Goal: Transaction & Acquisition: Purchase product/service

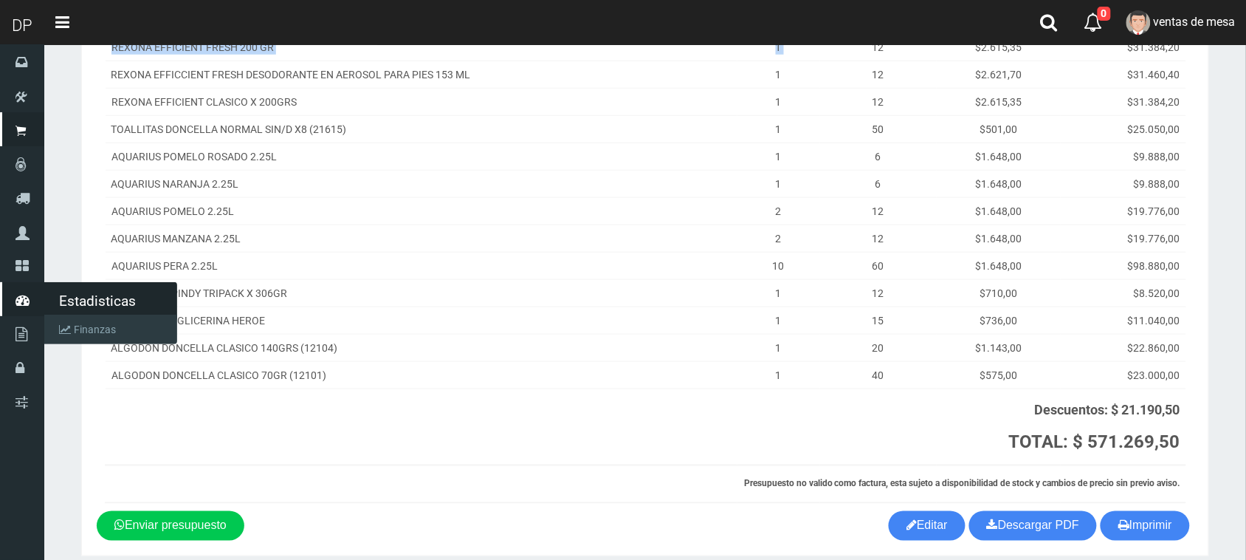
scroll to position [369, 0]
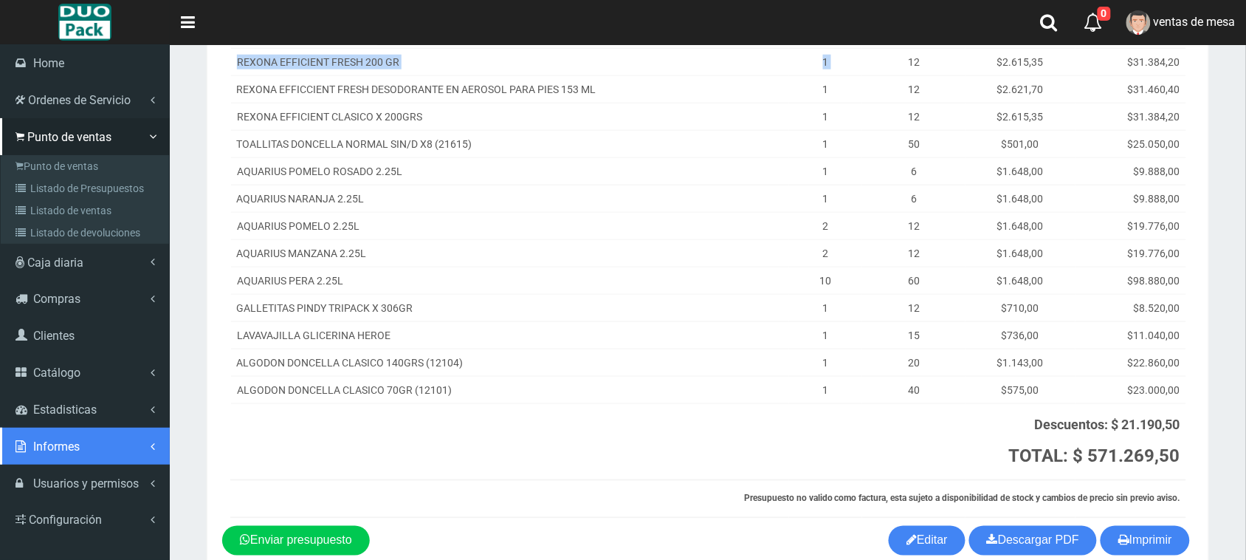
click at [56, 440] on span "Informes" at bounding box center [56, 446] width 47 height 14
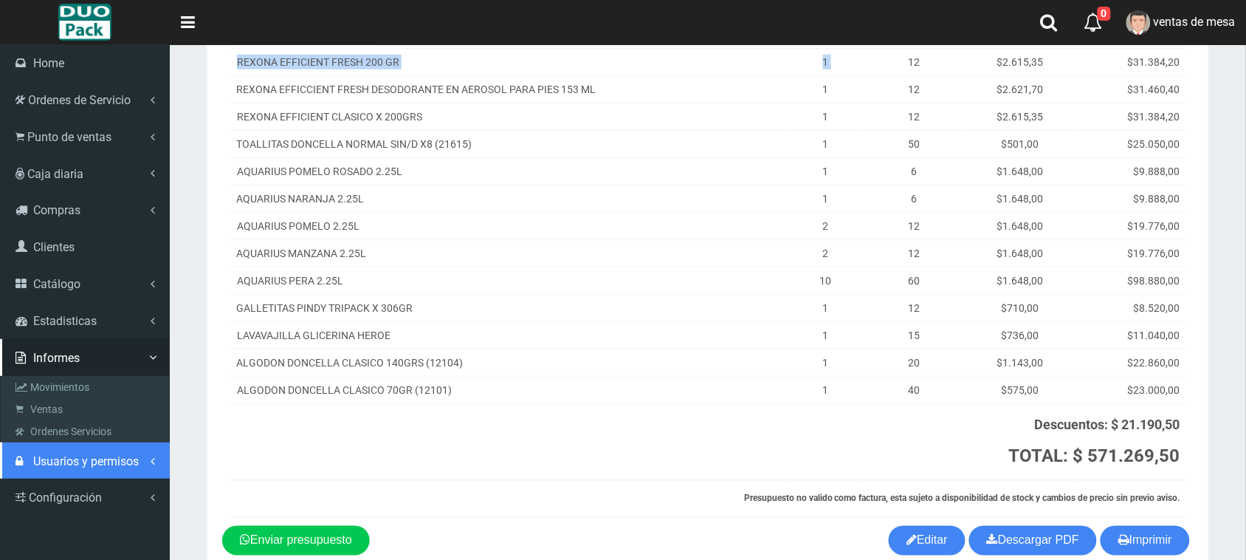
click at [104, 466] on span "Usuarios y permisos" at bounding box center [86, 461] width 106 height 14
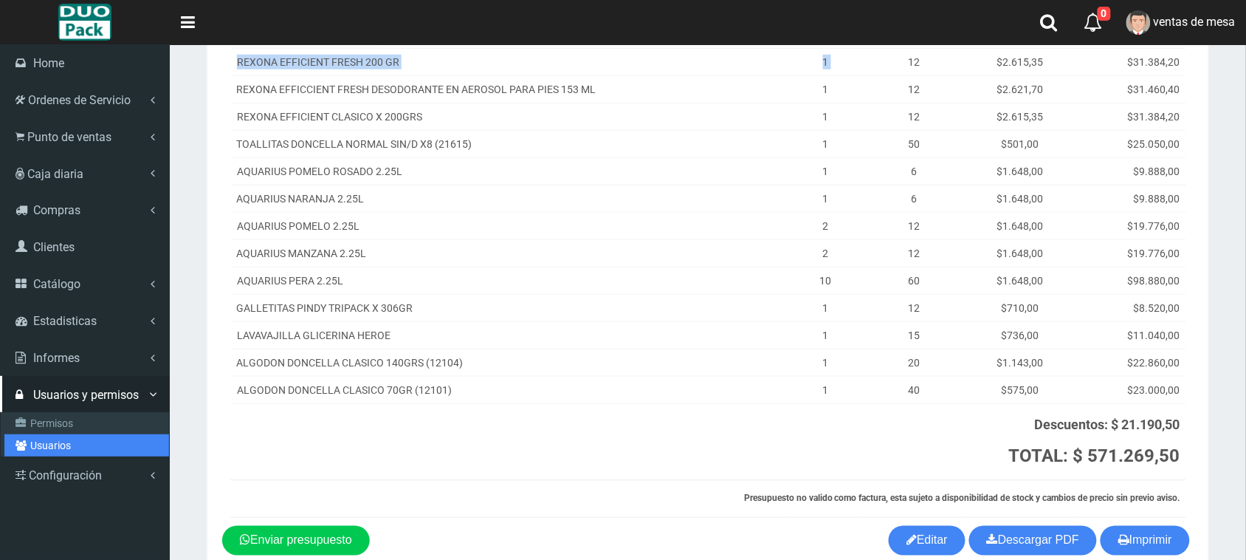
click at [94, 437] on link "Usuarios" at bounding box center [86, 445] width 165 height 22
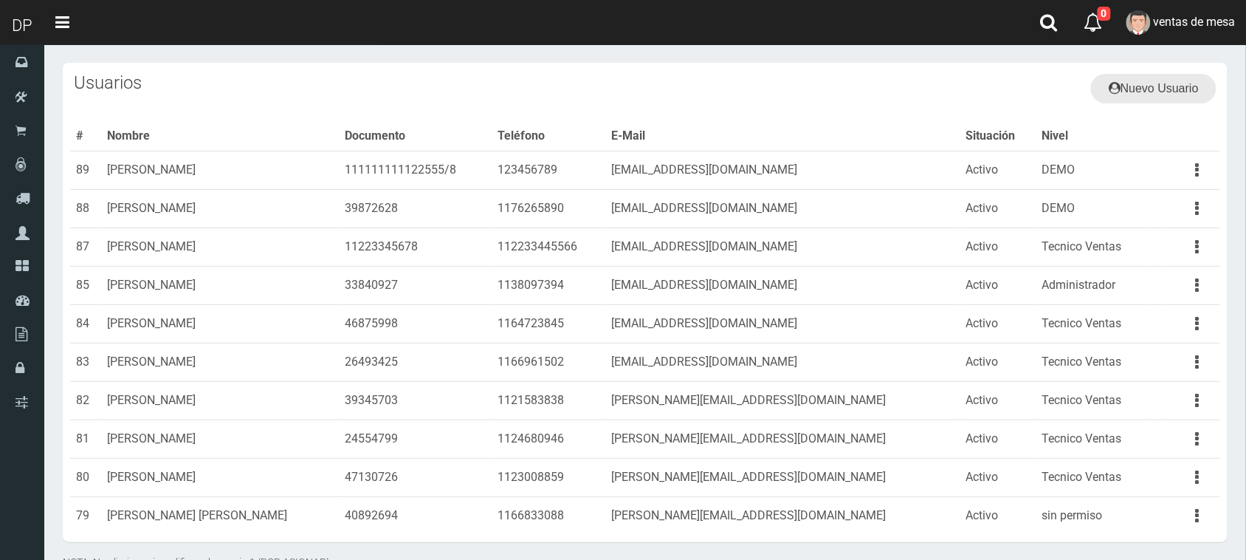
click at [1193, 81] on link "Nuevo Usuario" at bounding box center [1153, 89] width 125 height 30
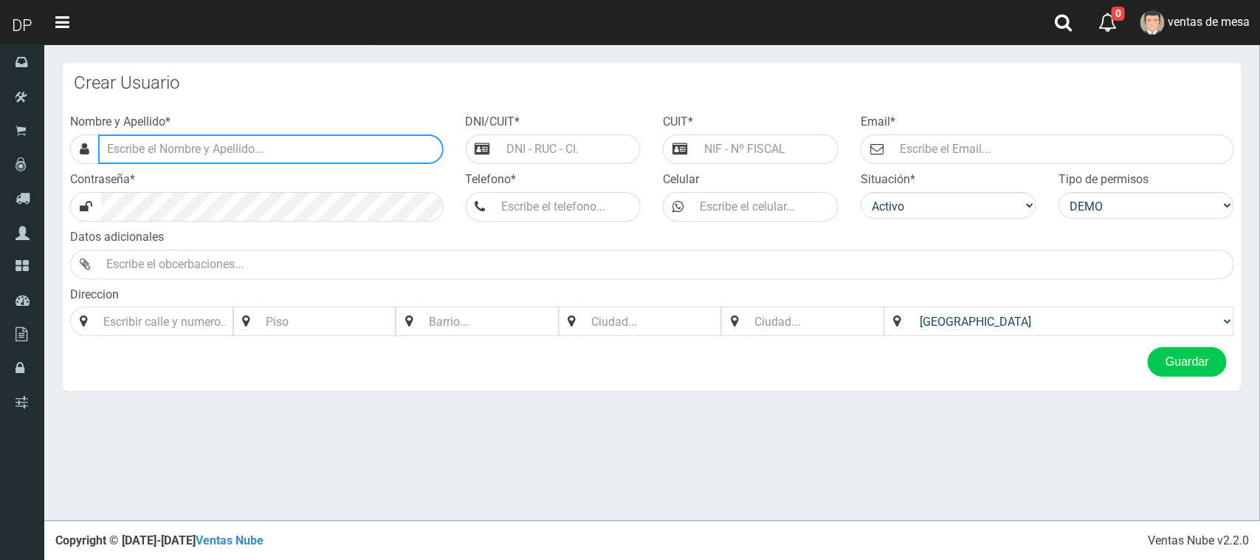
click at [321, 153] on input "text" at bounding box center [270, 149] width 345 height 30
type input "l"
type input "FELIPE PAZOS"
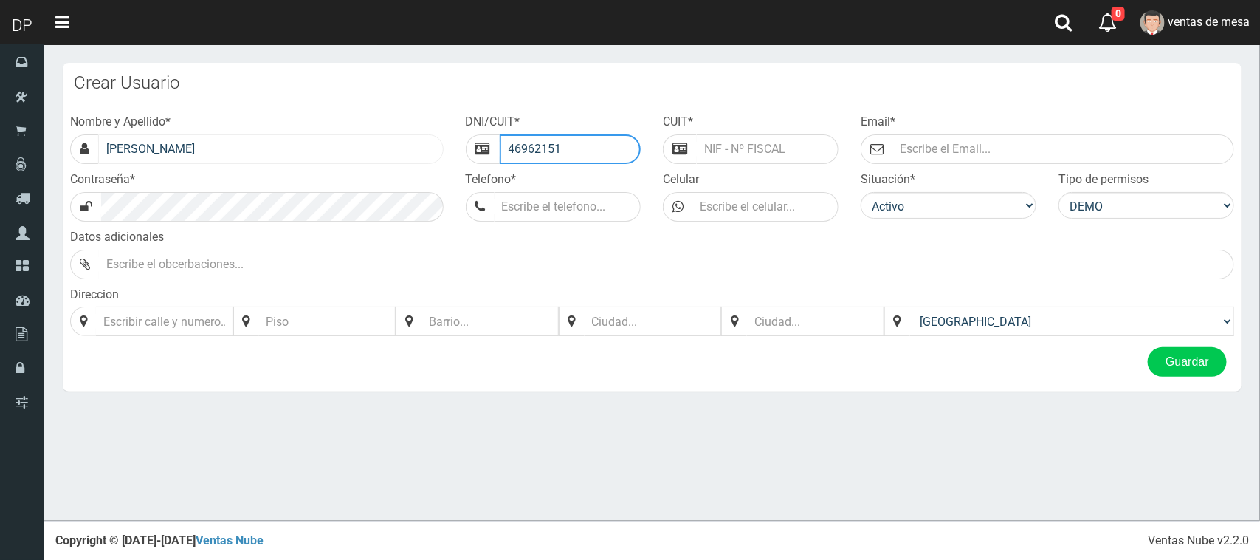
type input "46962151"
type input "00000000000022215"
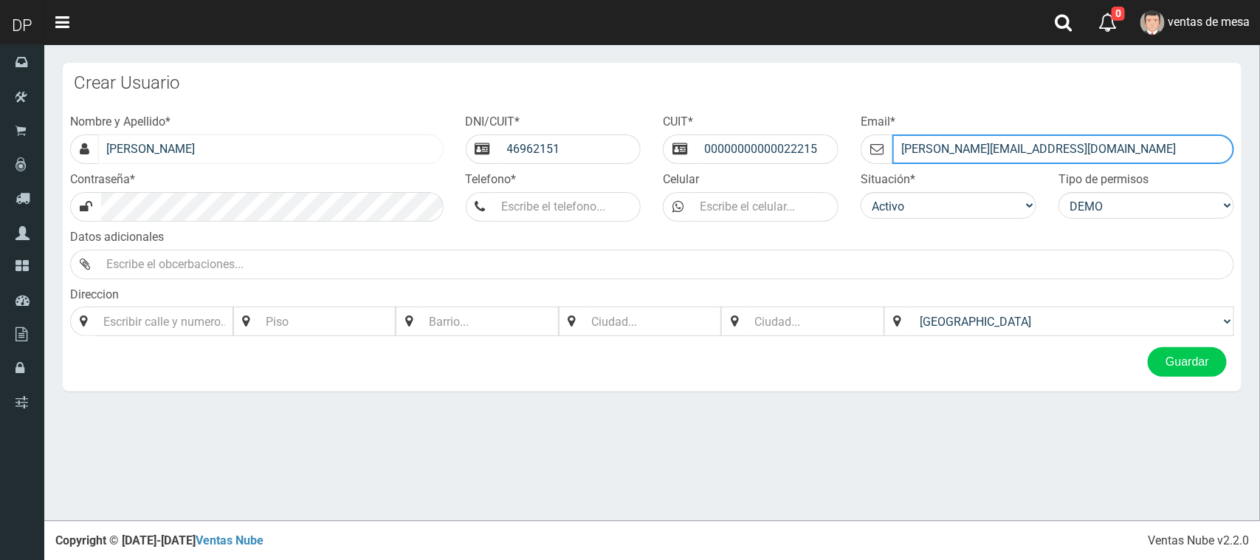
type input "FELIPE@GMAIL.COM"
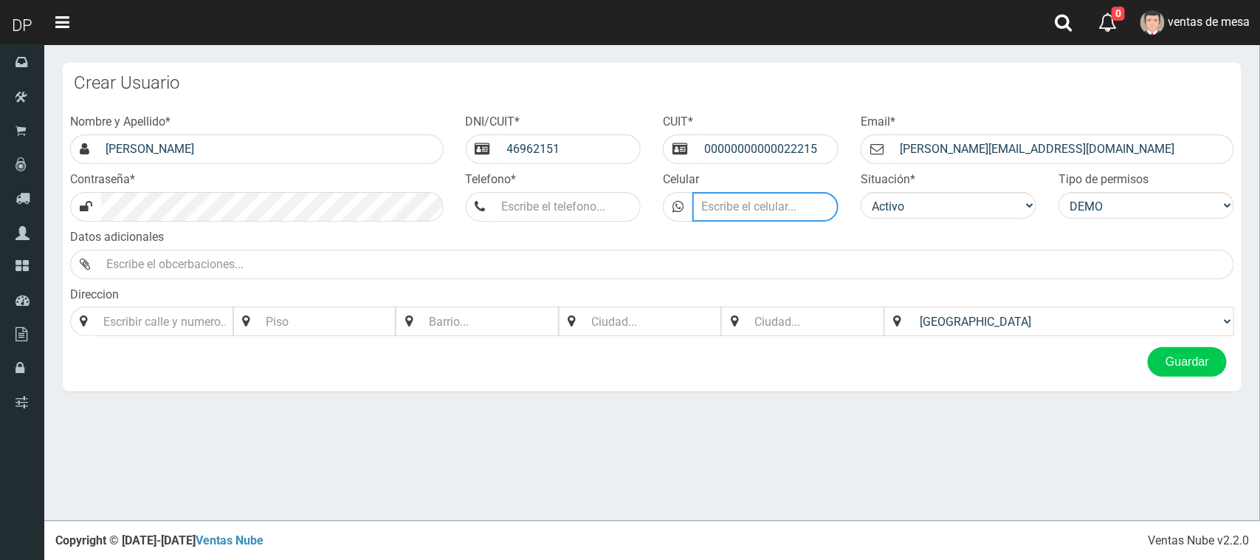
click at [795, 200] on input "Celular" at bounding box center [765, 207] width 146 height 30
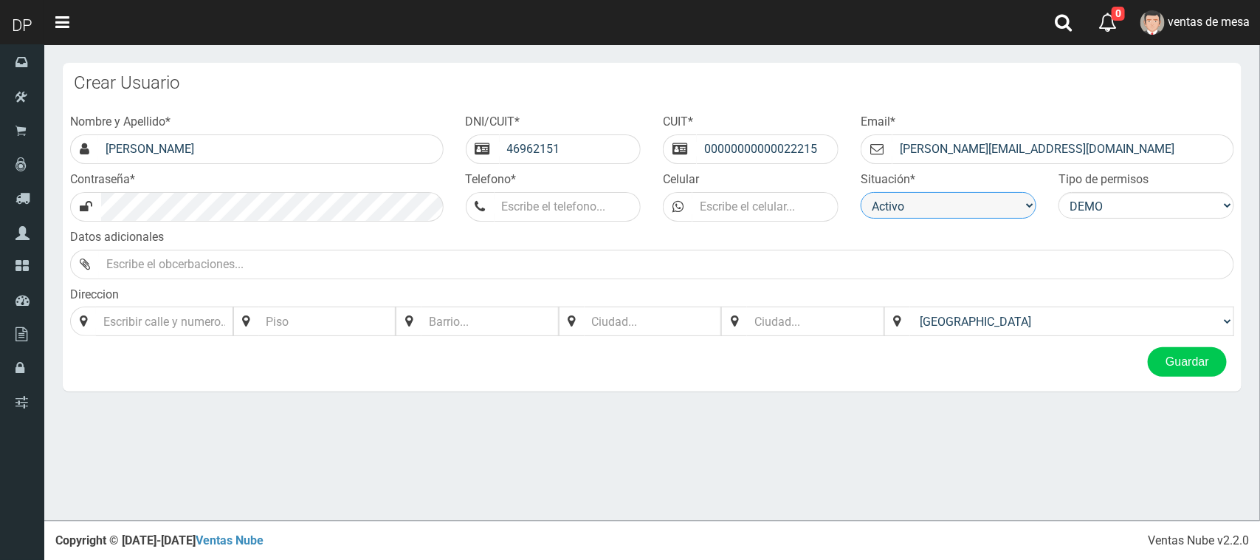
drag, startPoint x: 920, startPoint y: 193, endPoint x: 935, endPoint y: 198, distance: 15.4
click at [920, 193] on select "Activo Inactivo" at bounding box center [949, 205] width 176 height 27
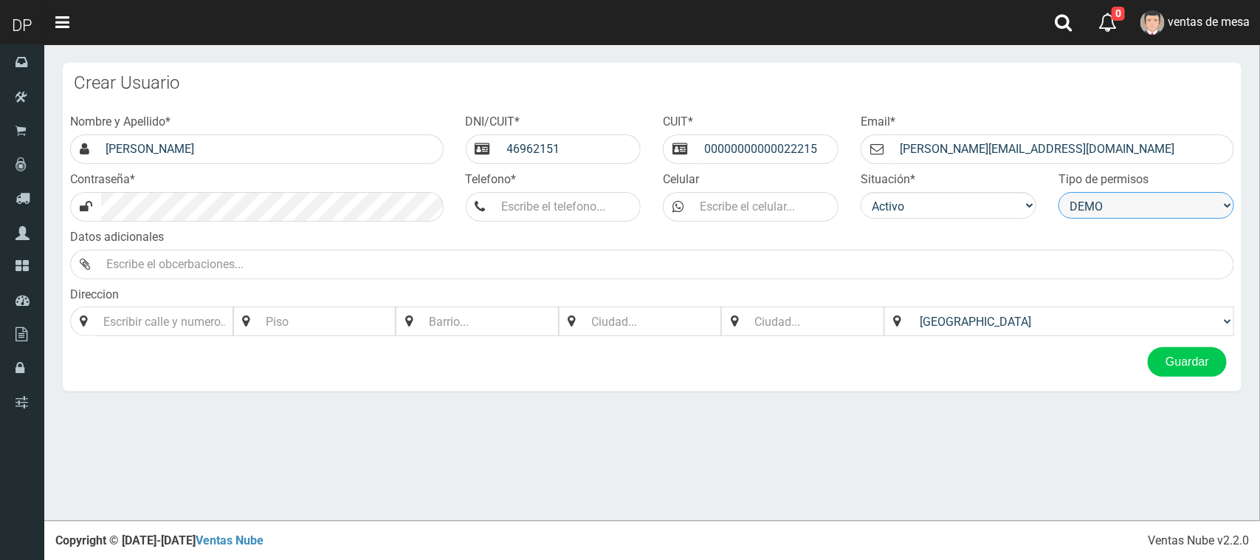
drag, startPoint x: 1098, startPoint y: 196, endPoint x: 1101, endPoint y: 204, distance: 8.4
click at [1098, 196] on select "DEMO Tecnico Administrador Tecnico Ventas VENTA INDUSTRIAL sin permiso" at bounding box center [1147, 205] width 176 height 27
select select "8"
click at [1059, 192] on select "DEMO Tecnico Administrador Tecnico Ventas VENTA INDUSTRIAL sin permiso" at bounding box center [1147, 205] width 176 height 27
click at [152, 319] on input "Direccion" at bounding box center [165, 321] width 139 height 30
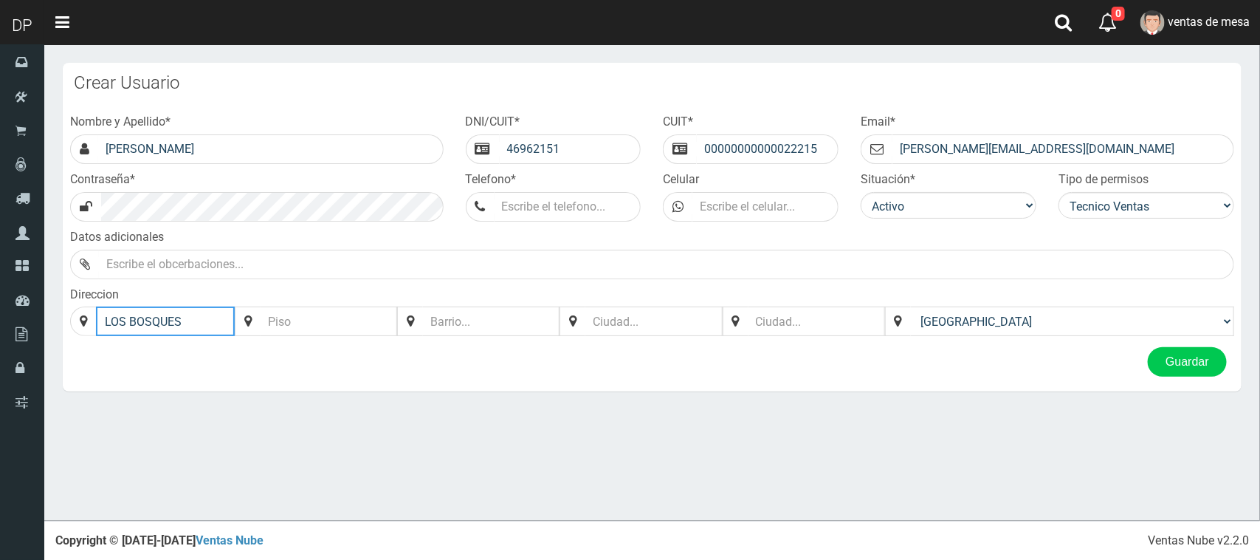
type input "LOS BOSQUES"
type input "1730"
type input "TIGRE"
type input "BUENOS AIRES"
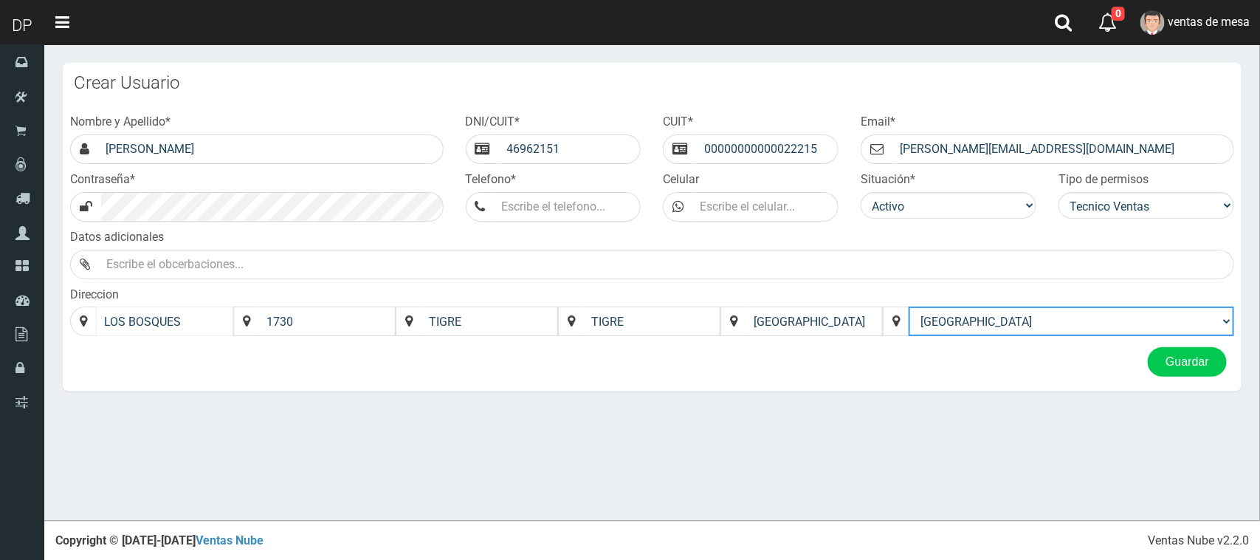
select select "Argentina"
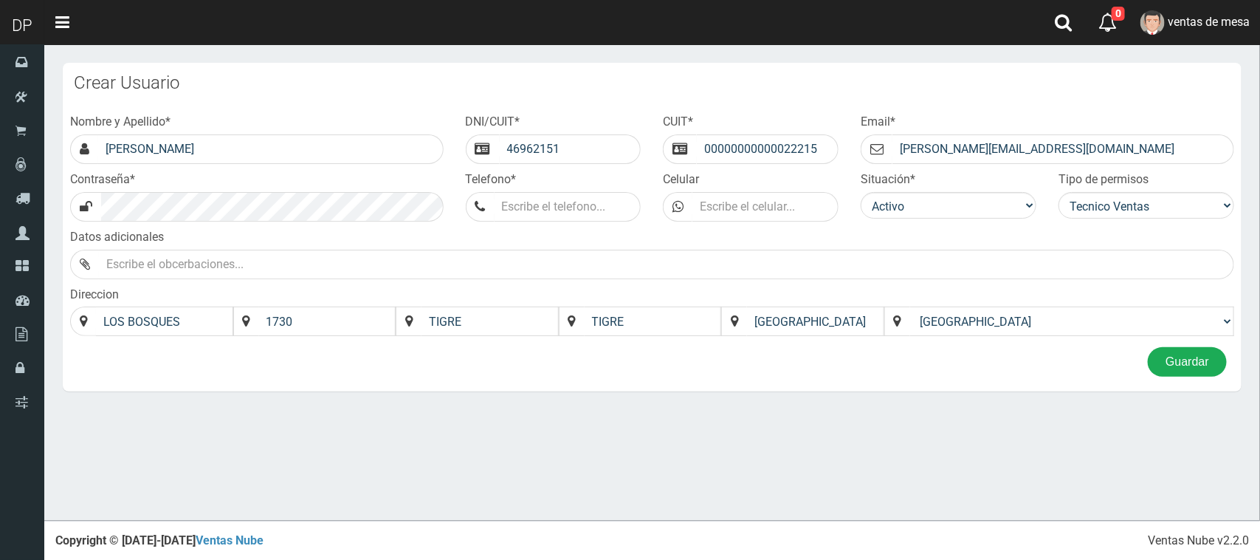
click at [1209, 365] on button "Guardar" at bounding box center [1187, 362] width 79 height 30
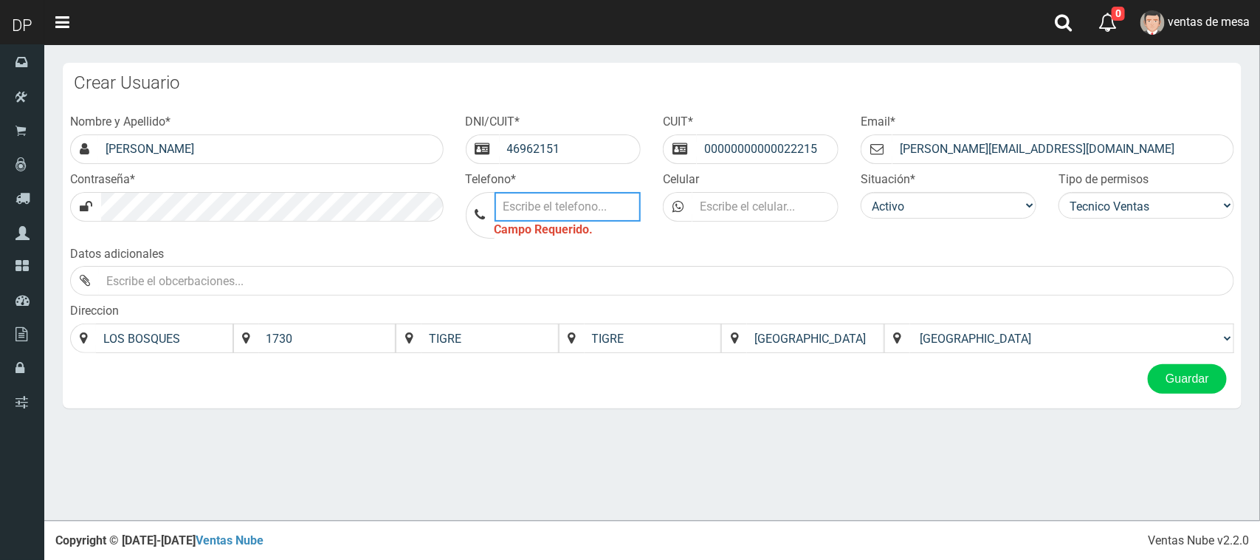
click at [588, 193] on input "Telefono *" at bounding box center [568, 207] width 147 height 30
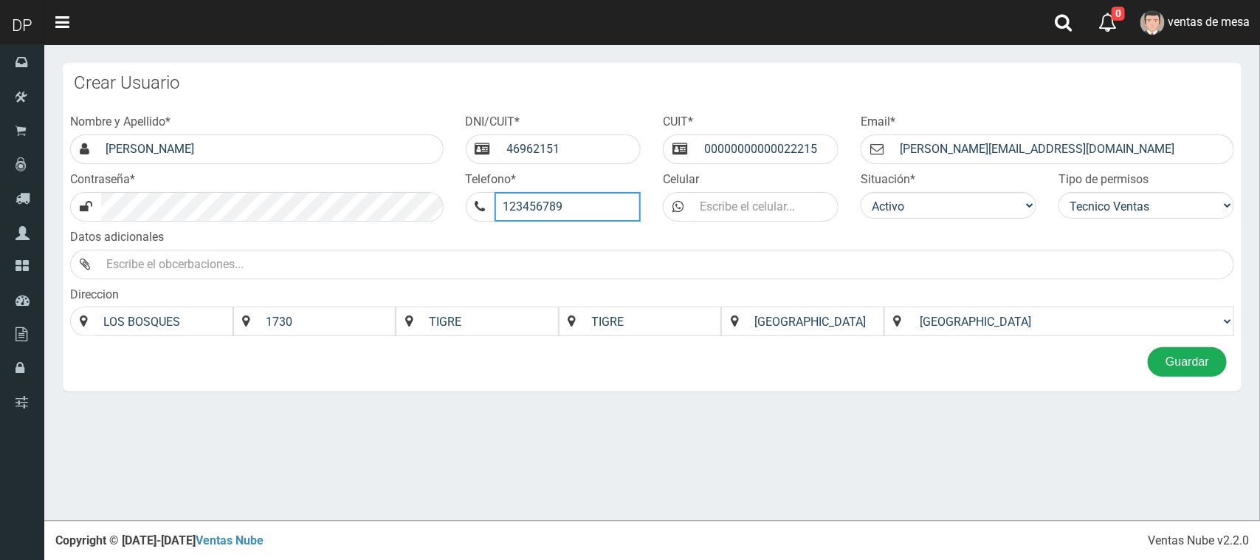
type input "123456789"
click at [1194, 364] on button "Guardar" at bounding box center [1187, 362] width 79 height 30
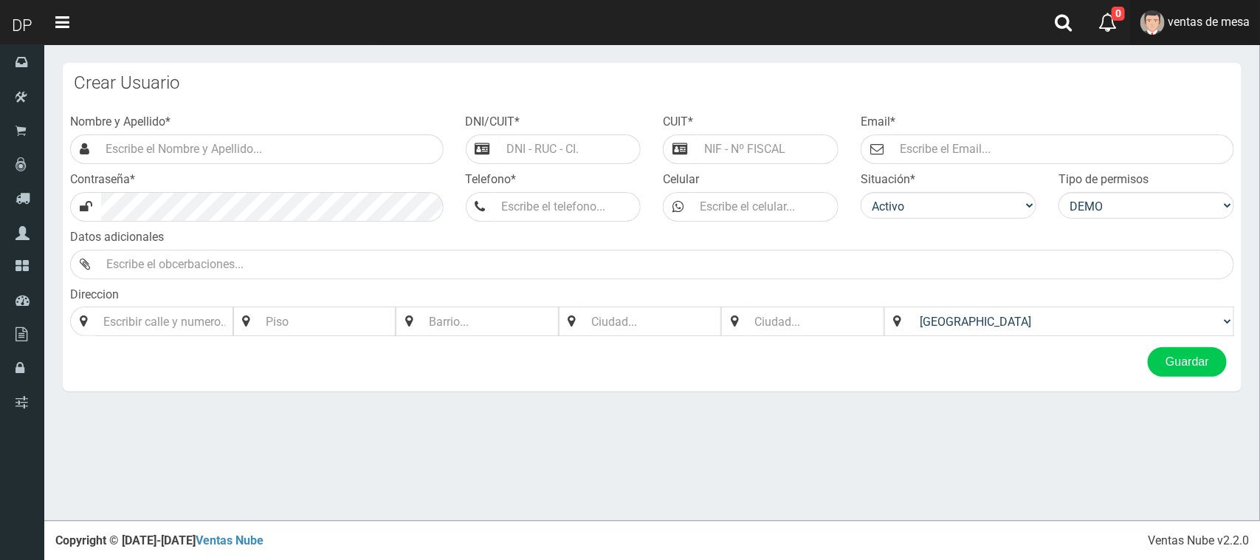
click at [1174, 26] on span "ventas de mesa" at bounding box center [1209, 22] width 82 height 14
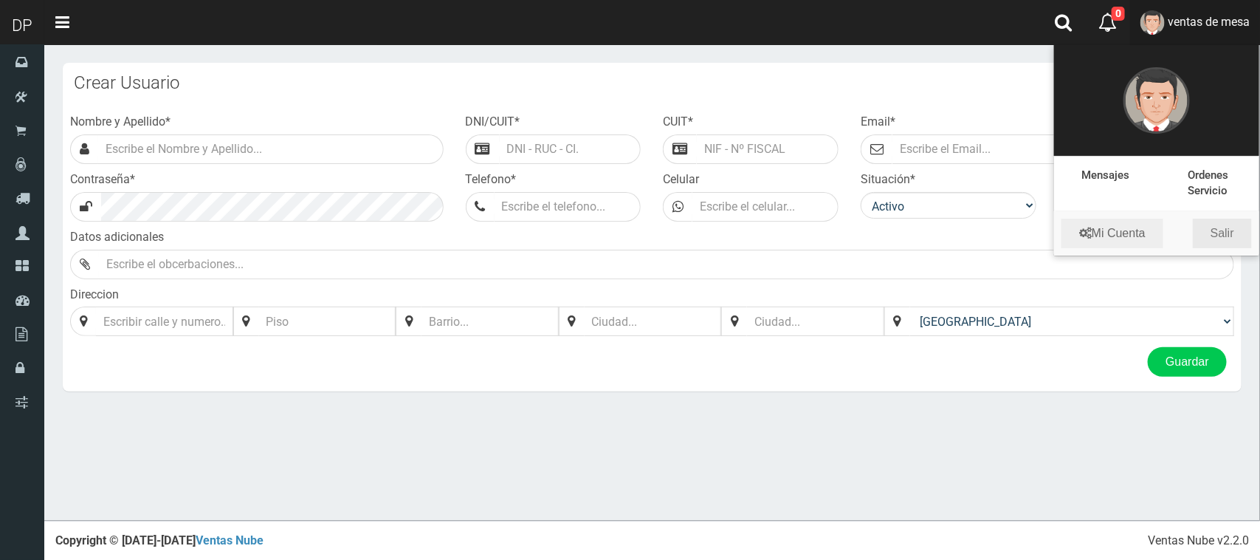
click at [1230, 238] on link "Salir" at bounding box center [1222, 234] width 59 height 30
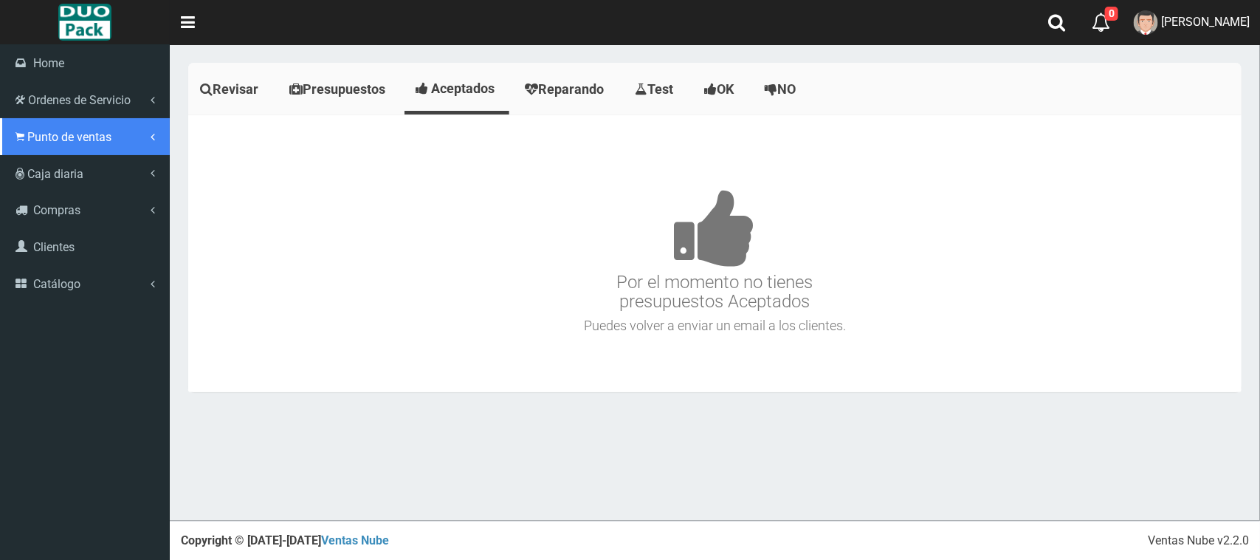
click at [35, 122] on link "Punto de ventas" at bounding box center [85, 136] width 170 height 37
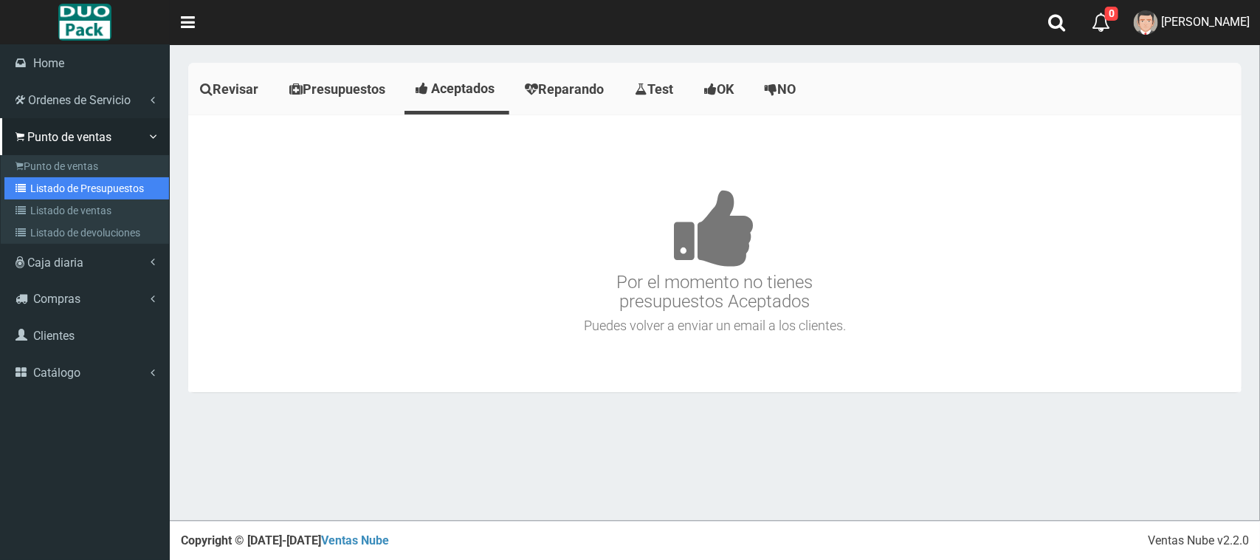
click at [90, 183] on link "Listado de Presupuestos" at bounding box center [86, 188] width 165 height 22
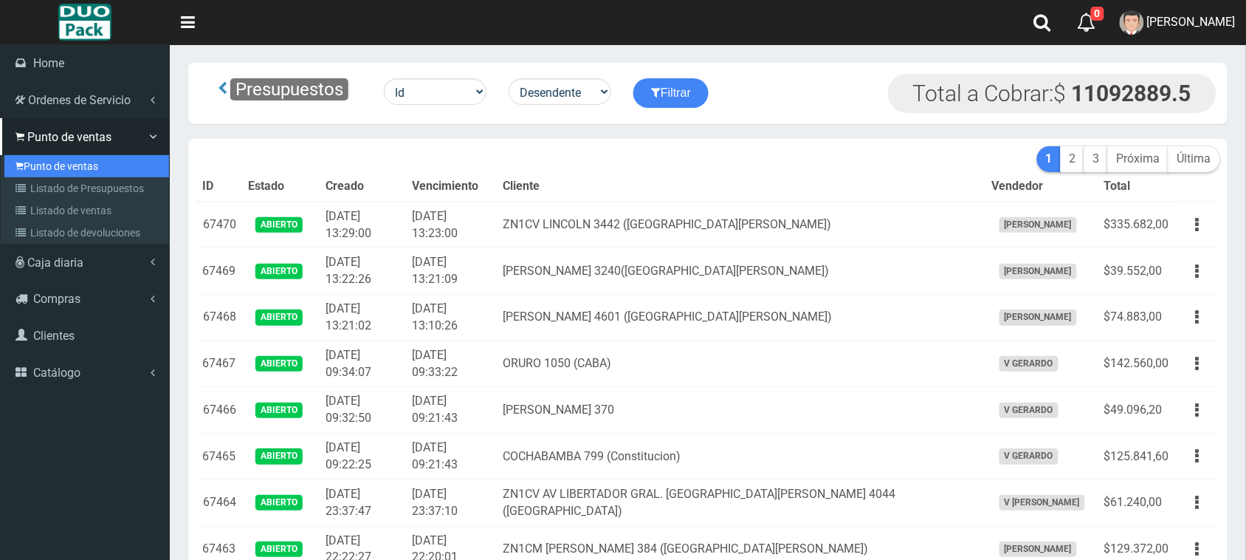
click at [35, 162] on link "Punto de ventas" at bounding box center [86, 166] width 165 height 22
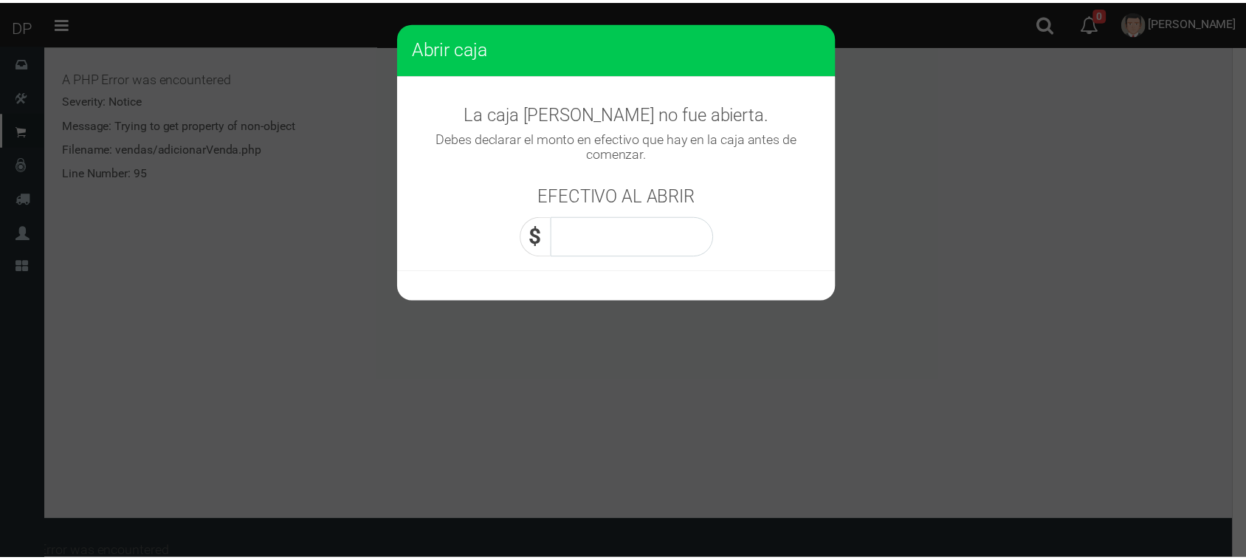
scroll to position [653, 0]
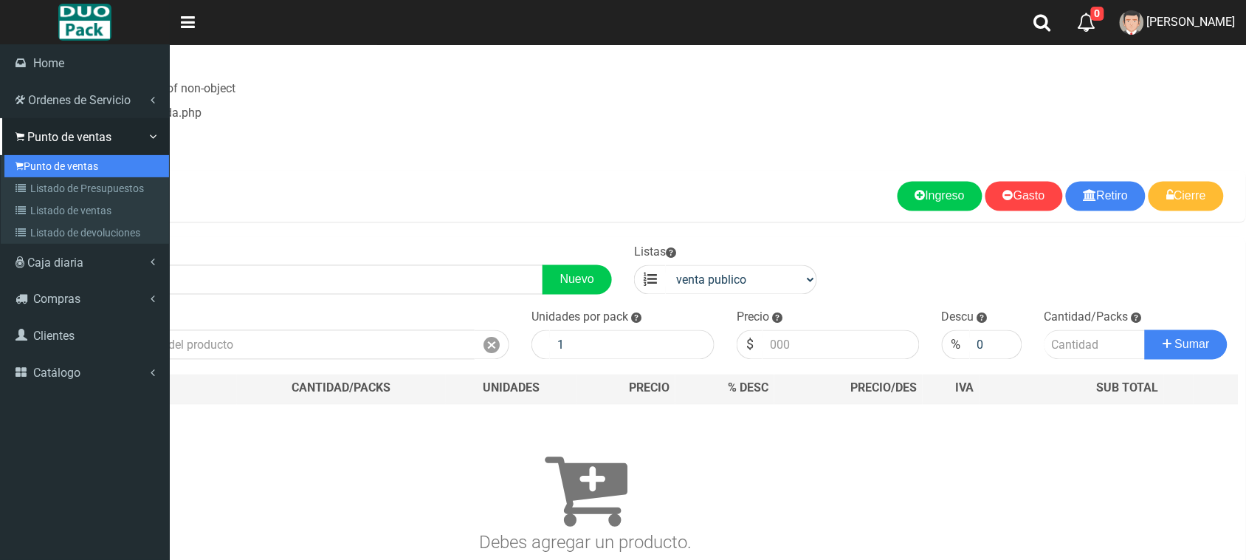
click at [49, 157] on link "Punto de ventas" at bounding box center [86, 166] width 165 height 22
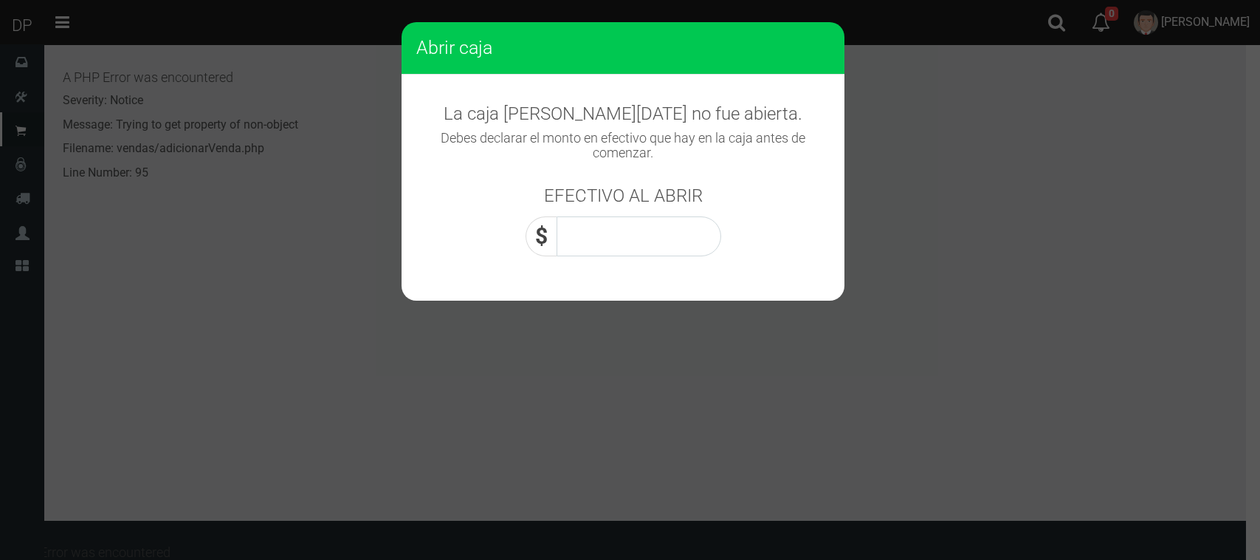
scroll to position [653, 0]
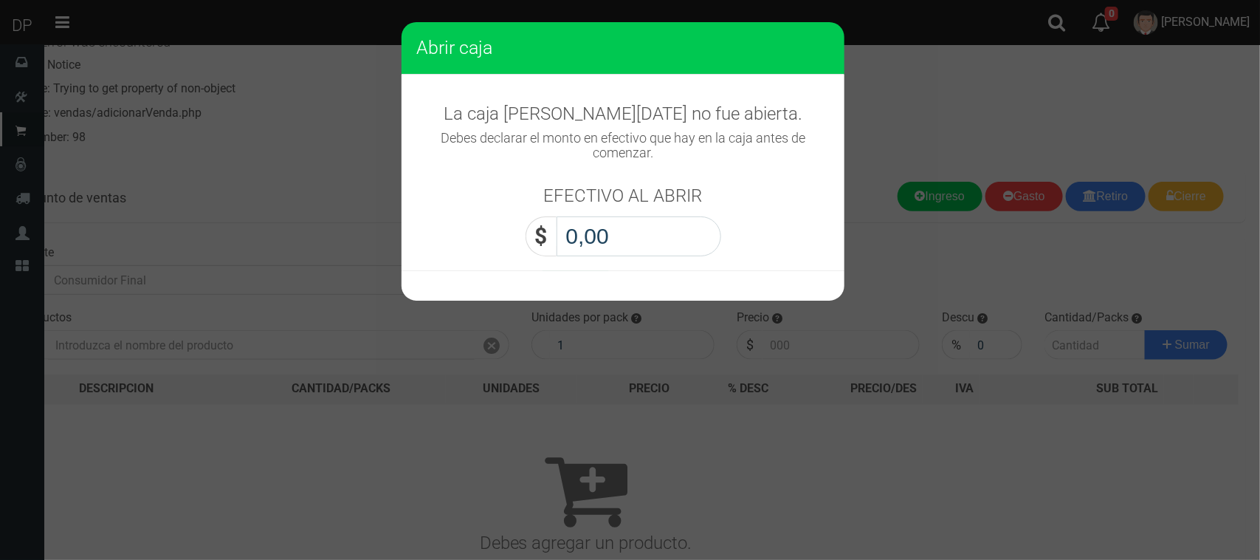
click at [631, 231] on input "0,00" at bounding box center [639, 236] width 165 height 40
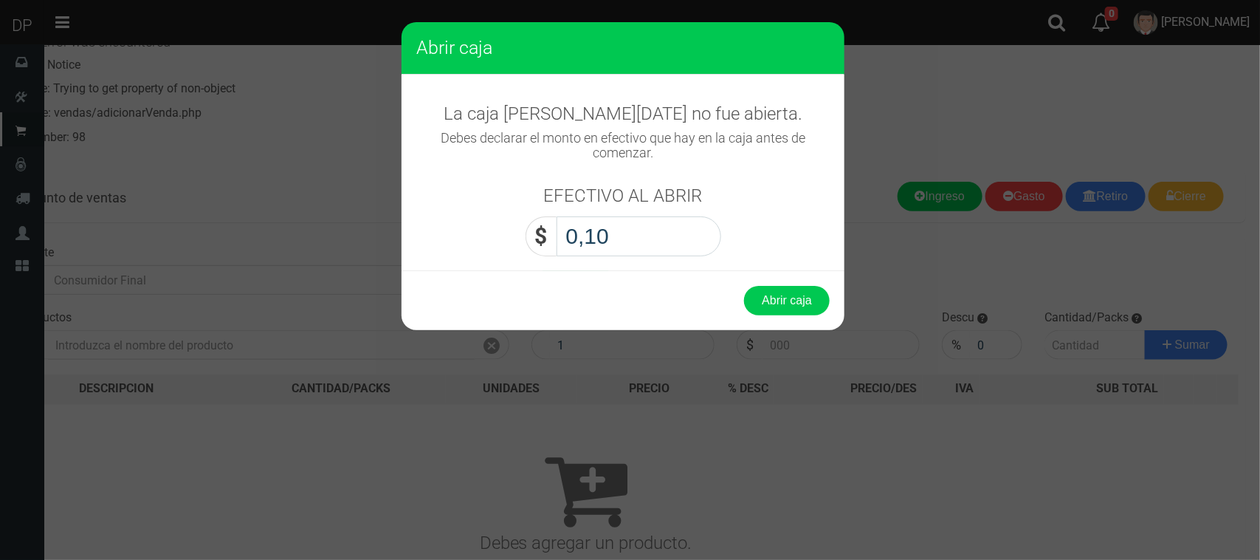
type input "1,00"
click at [744, 286] on button "Abrir caja" at bounding box center [787, 301] width 86 height 30
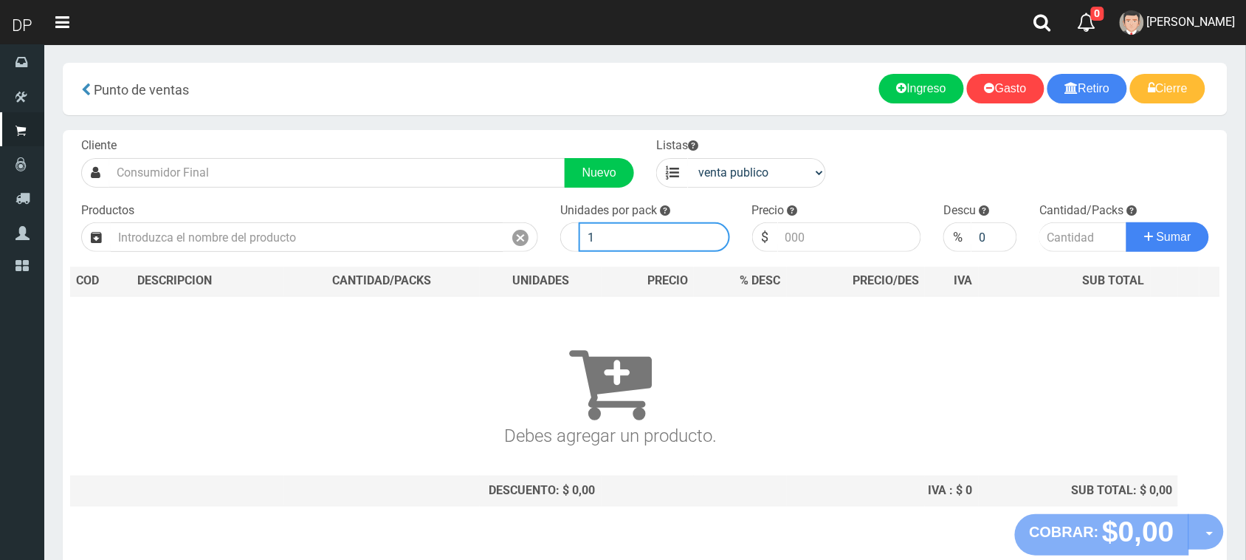
click at [631, 231] on input "1" at bounding box center [654, 237] width 151 height 30
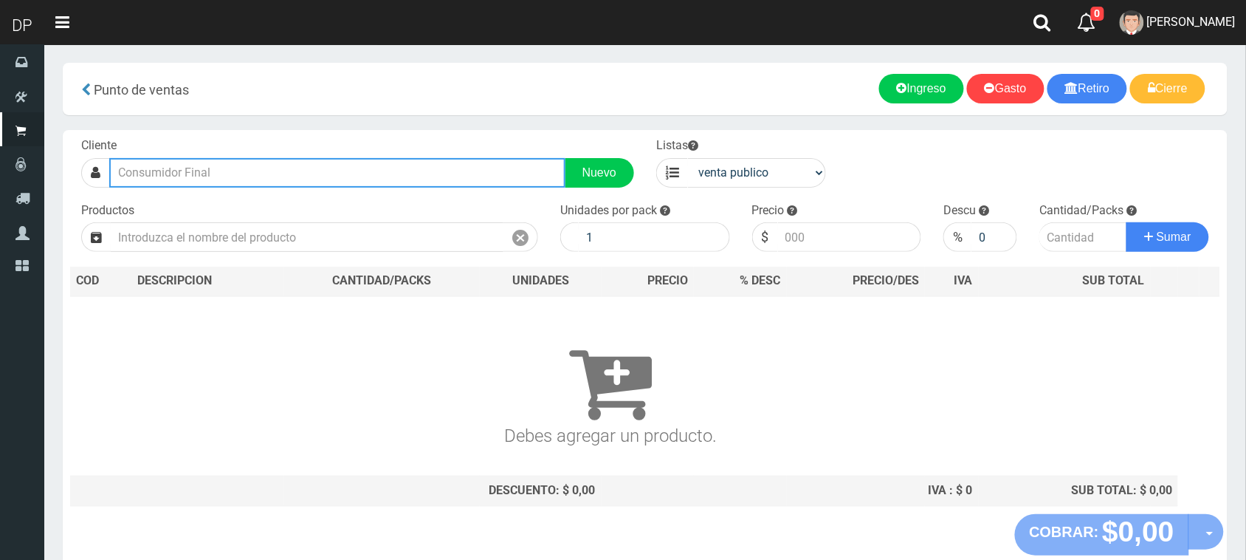
click at [427, 177] on input "text" at bounding box center [337, 173] width 456 height 30
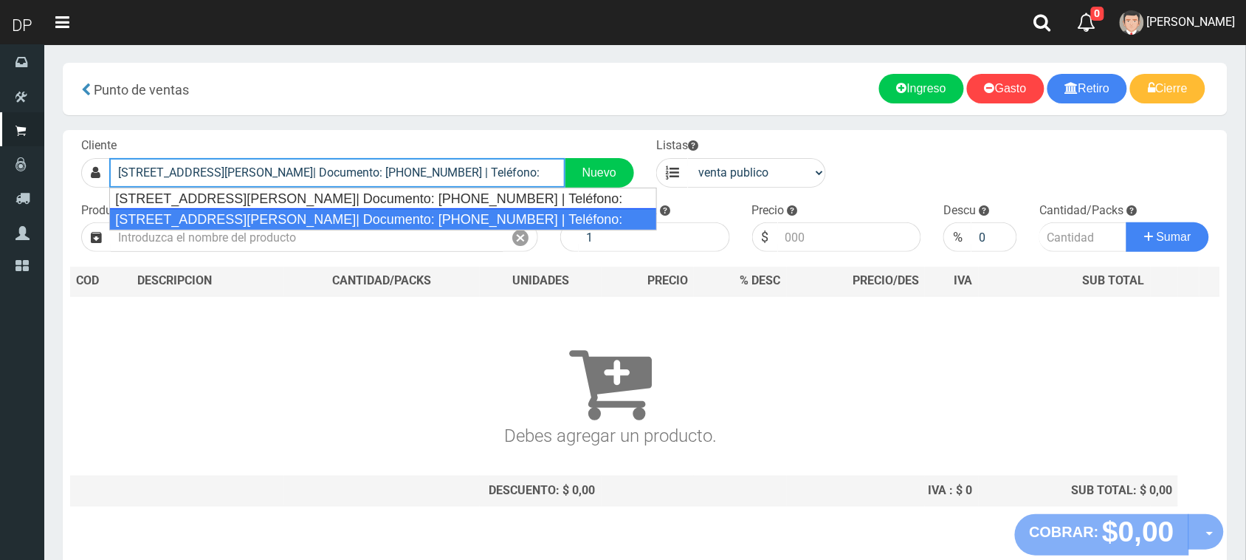
type input "AV DONATO ALVAREZ 2111 (CABA)| Documento: 7987979797 | Teléfono:"
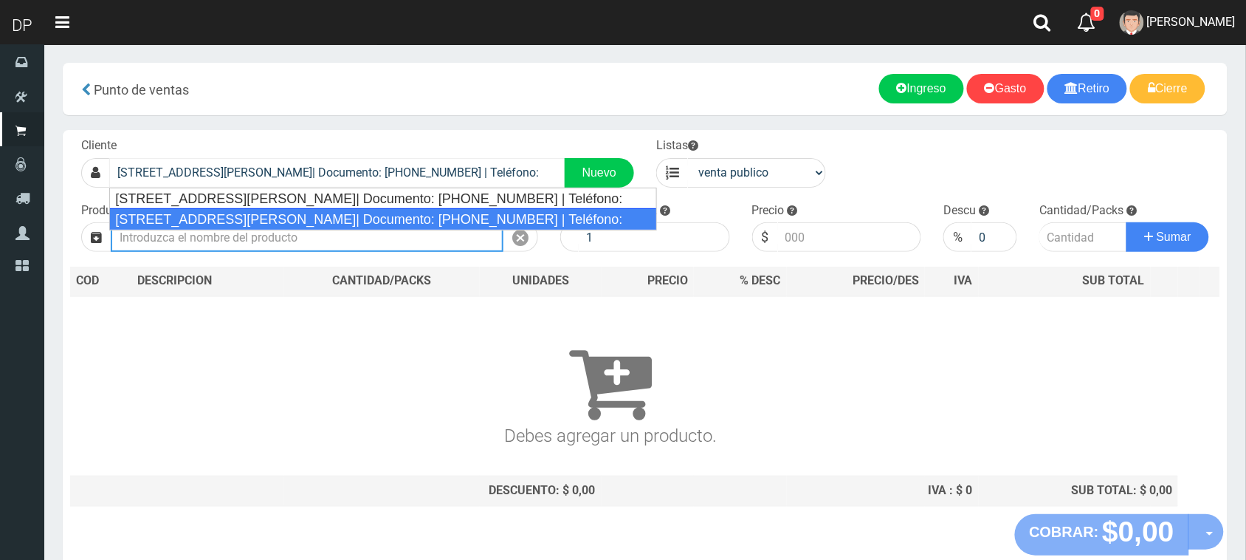
select select "2"
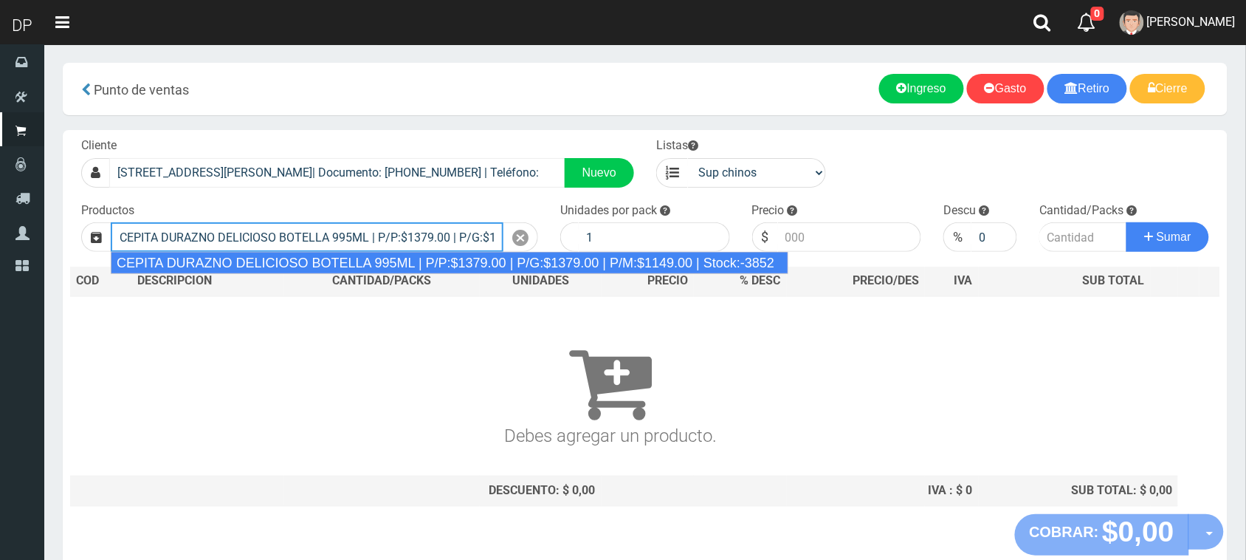
type input "CEPITA DURAZNO DELICIOSO BOTELLA 995ML | P/P:$1379.00 | P/G:$1379.00 | P/M:$114…"
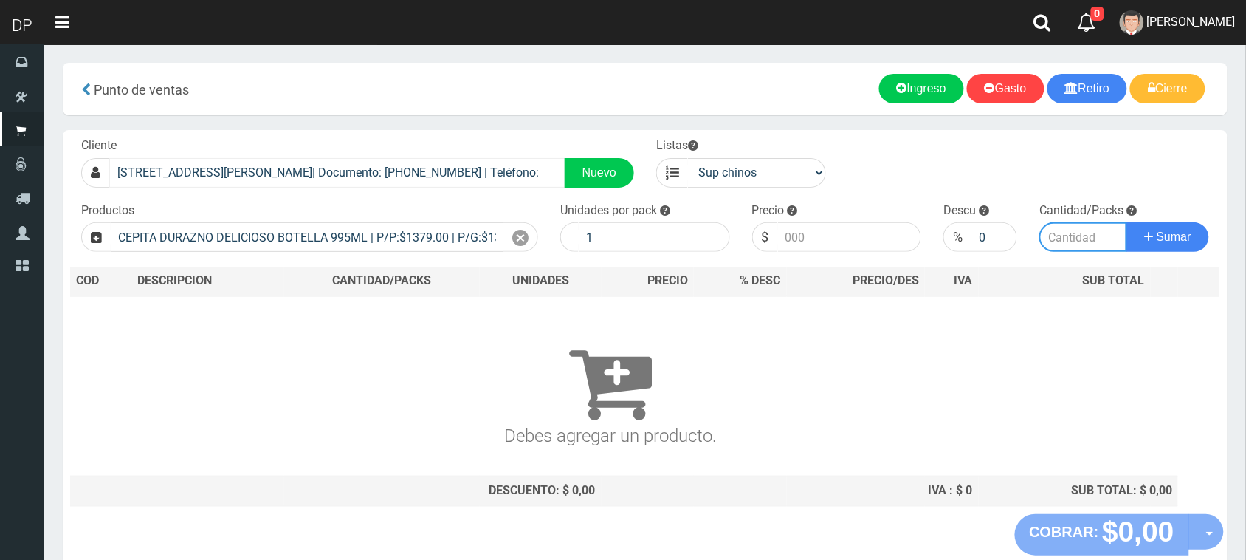
type input "6"
type input "1379.00"
click at [1127, 222] on button "Sumar" at bounding box center [1168, 237] width 83 height 30
type input "5"
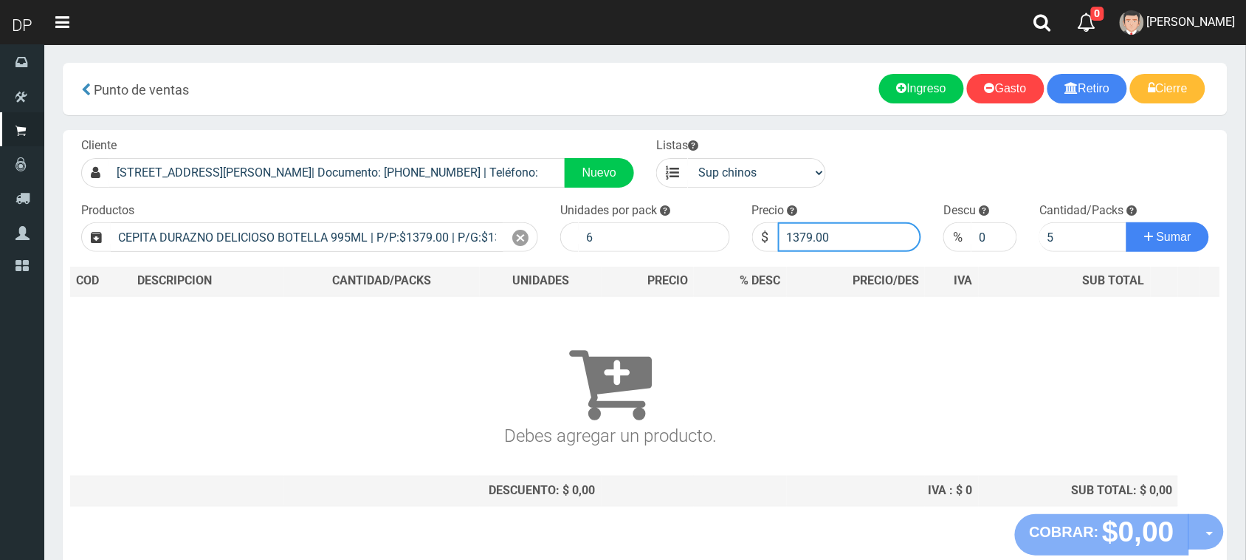
drag, startPoint x: 802, startPoint y: 238, endPoint x: 831, endPoint y: 237, distance: 29.6
click at [831, 237] on input "1379.00" at bounding box center [850, 237] width 144 height 30
type input "1320"
click at [1127, 222] on button "Sumar" at bounding box center [1168, 237] width 83 height 30
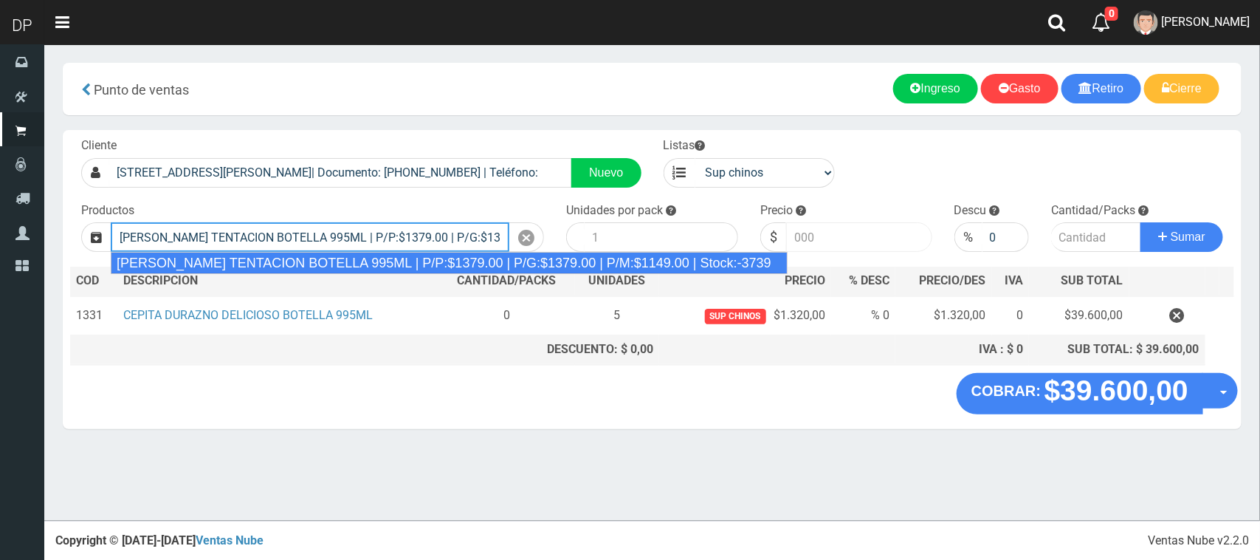
type input "CEPITA NARANJA TENTACION BOTELLA 995ML | P/P:$1379.00 | P/G:$1379.00 | P/M:$114…"
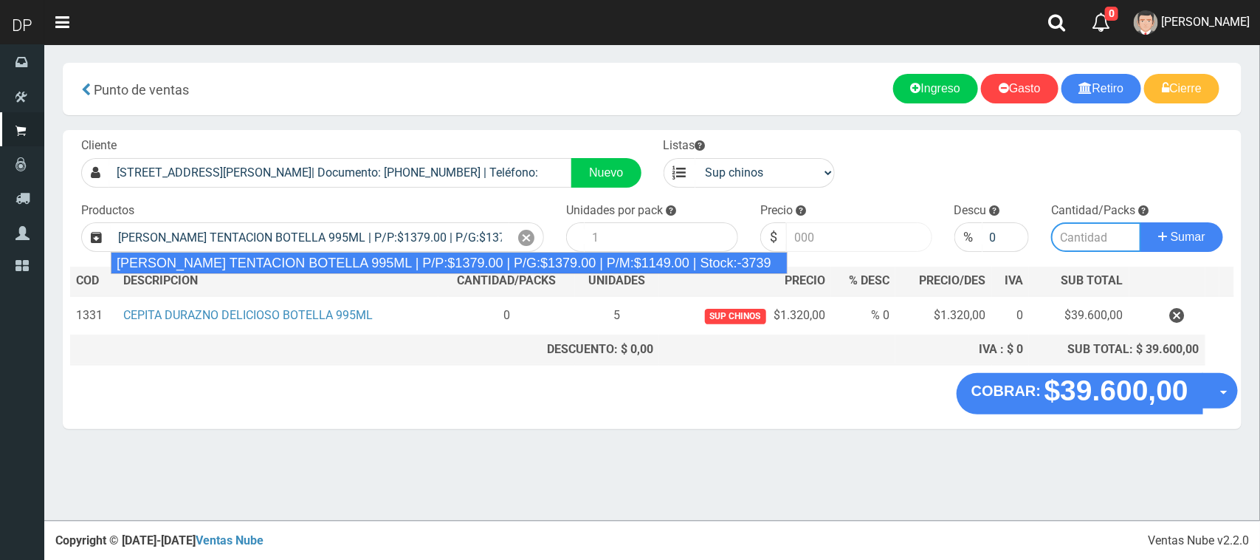
type input "6"
type input "1379.00"
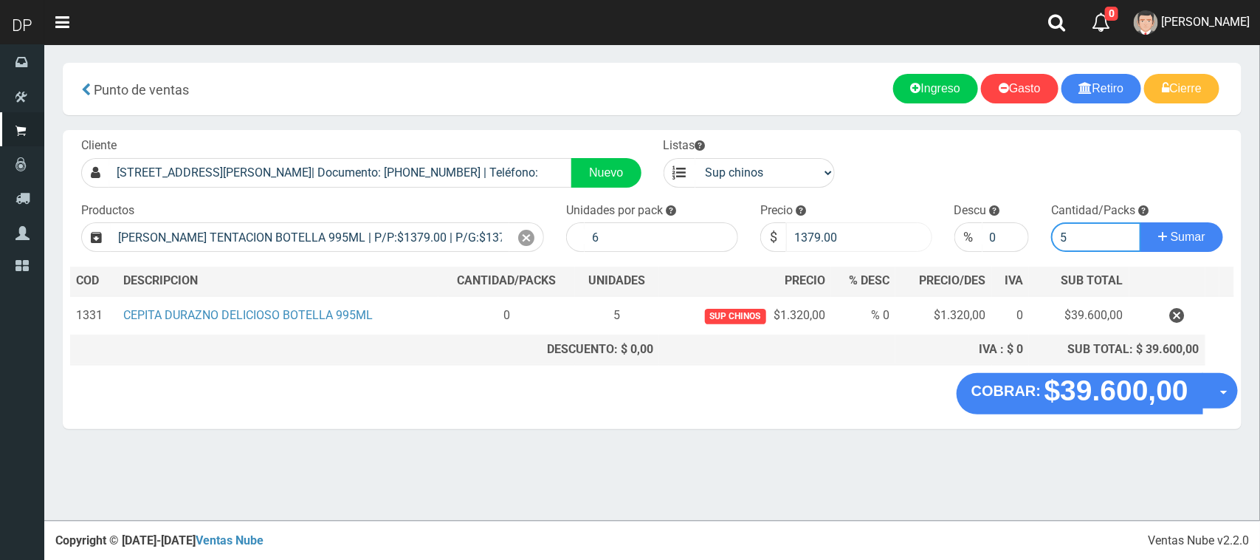
type input "5"
click at [831, 237] on input "1379.00" at bounding box center [859, 237] width 146 height 30
type input "1320"
click at [1141, 222] on button "Sumar" at bounding box center [1182, 237] width 83 height 30
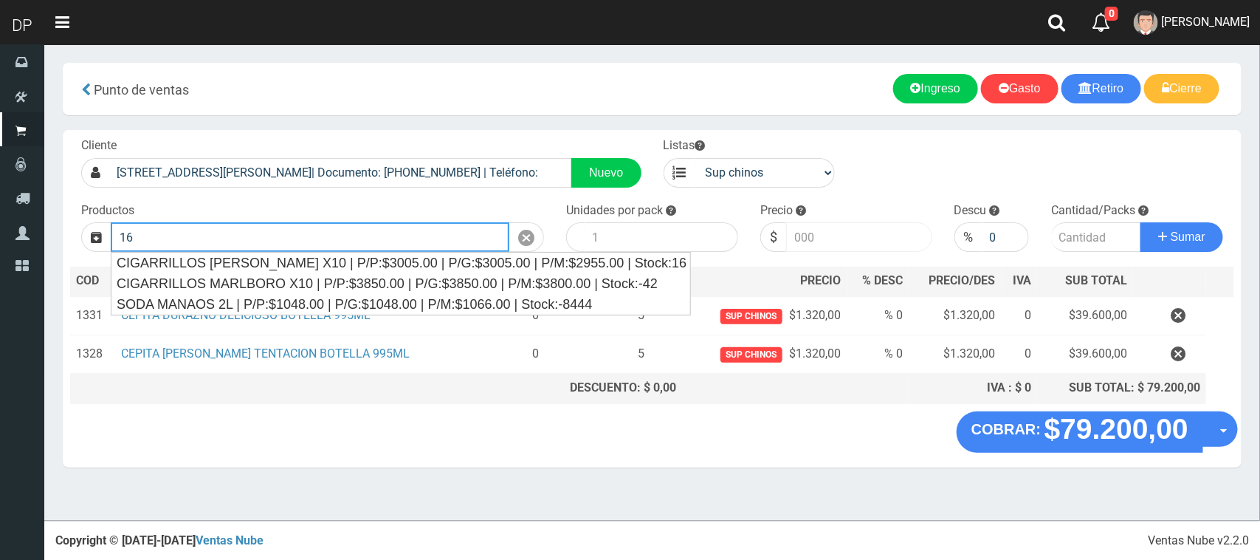
type input "1"
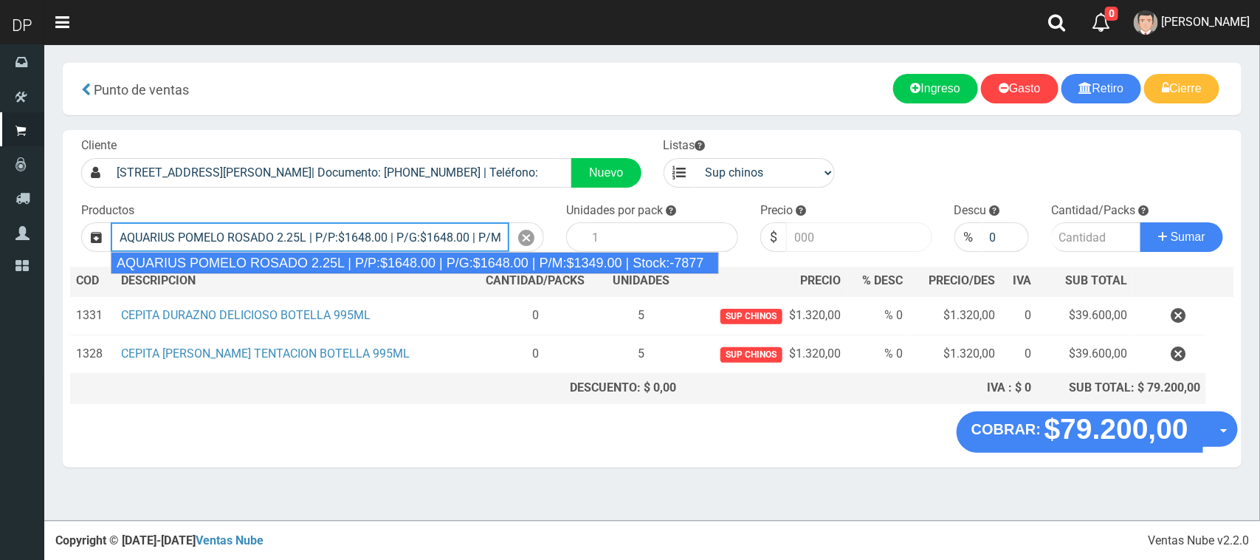
type input "AQUARIUS POMELO ROSADO 2.25L | P/P:$1648.00 | P/G:$1648.00 | P/M:$1349.00 | Sto…"
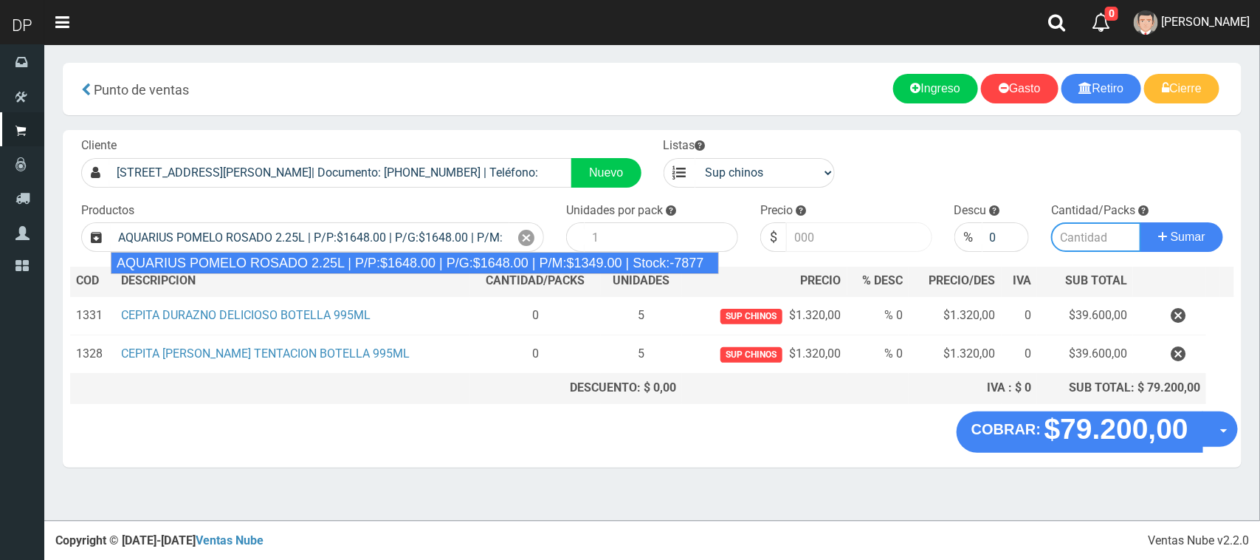
type input "6"
type input "1648.00"
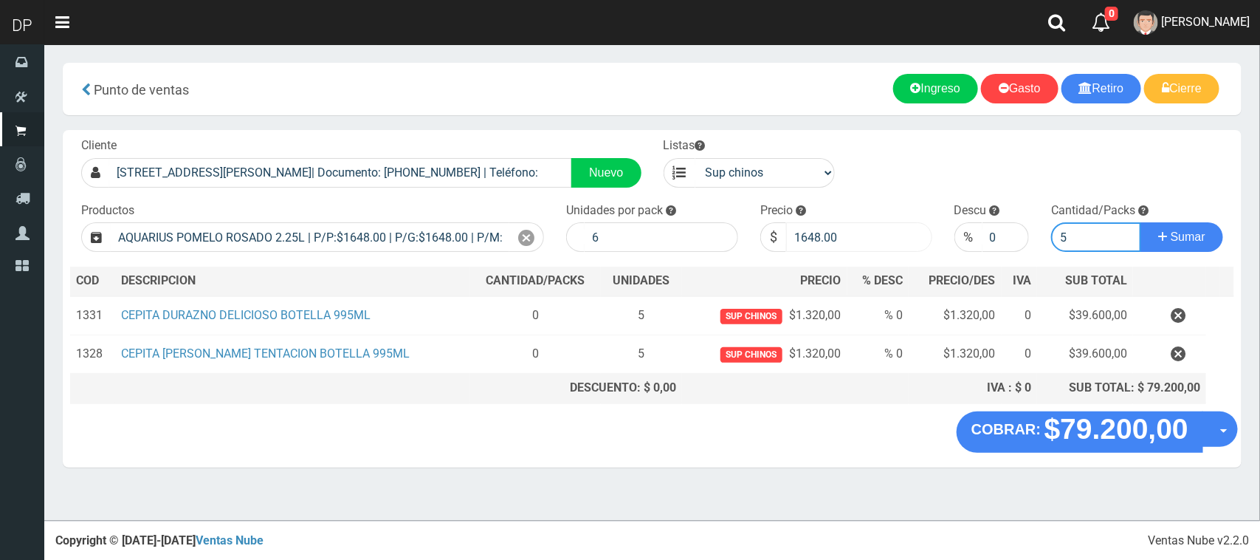
type input "5"
click at [1141, 222] on button "Sumar" at bounding box center [1182, 237] width 83 height 30
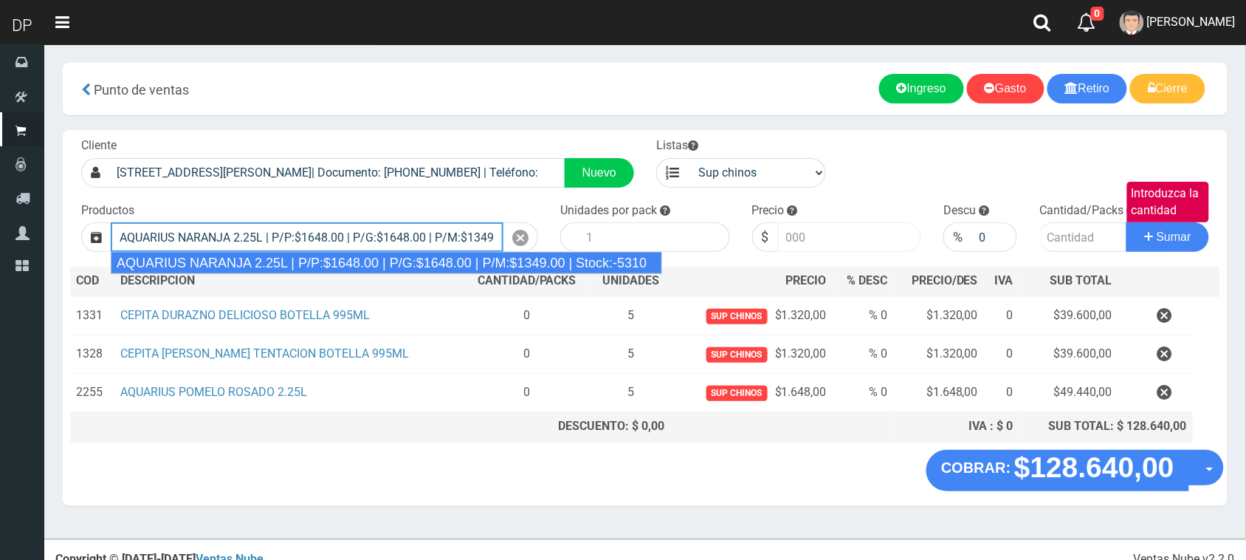
type input "AQUARIUS NARANJA 2.25L | P/P:$1648.00 | P/G:$1648.00 | P/M:$1349.00 | Stock:-53…"
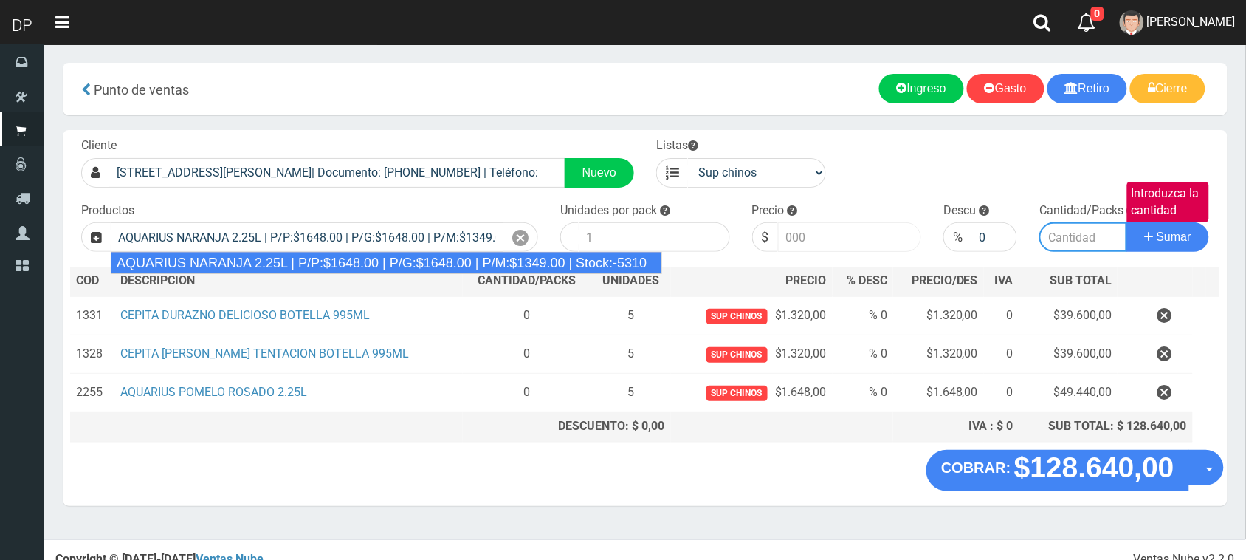
type input "6"
type input "1648.00"
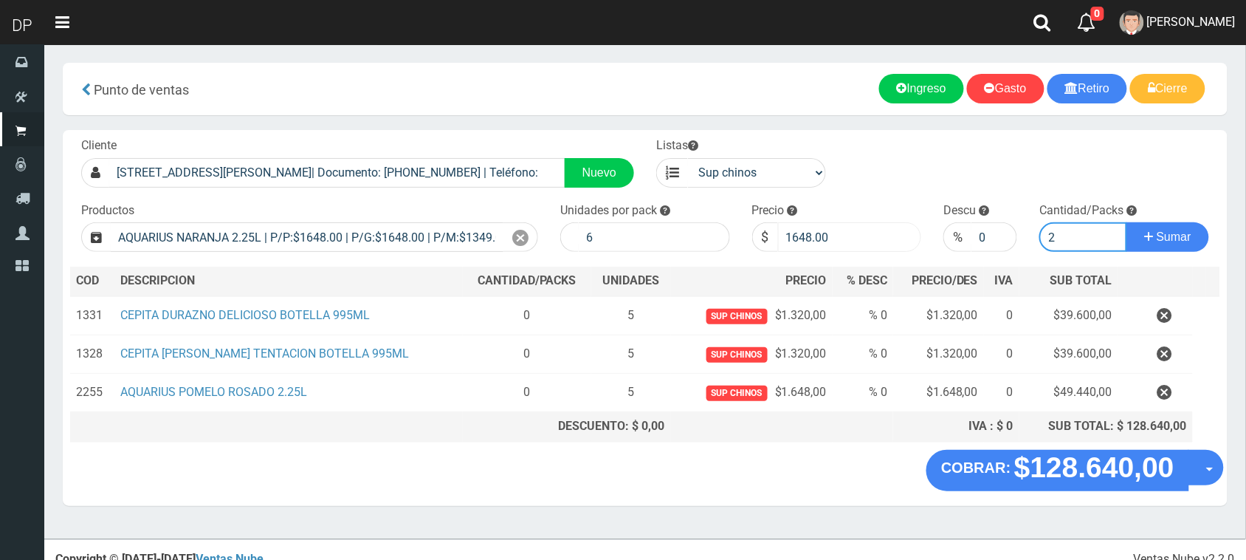
type input "2"
click at [1127, 222] on button "Sumar" at bounding box center [1168, 237] width 83 height 30
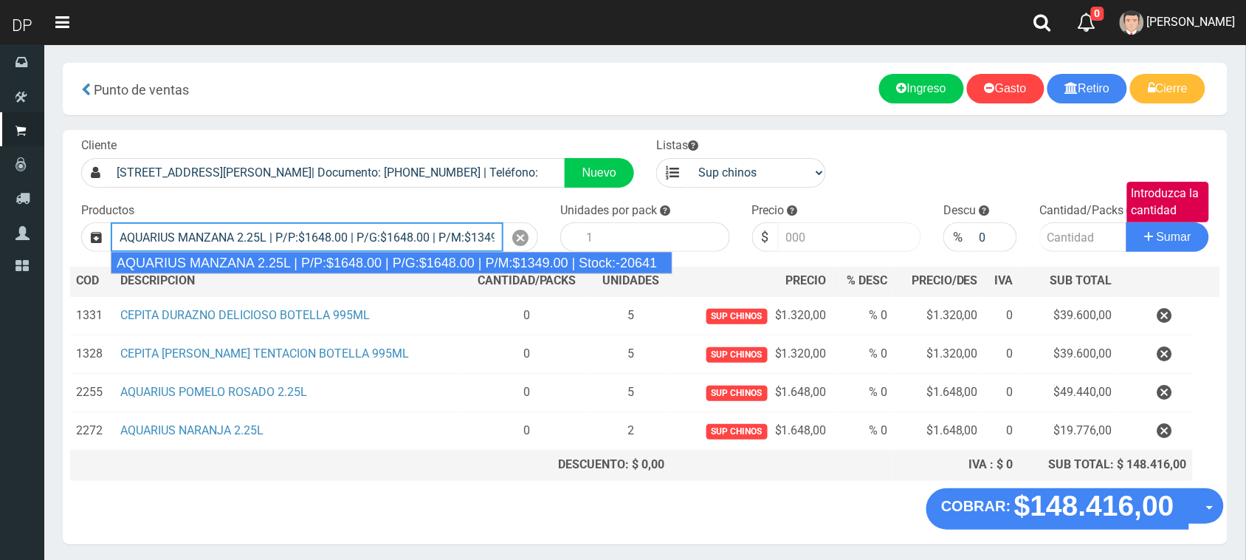
type input "AQUARIUS MANZANA 2.25L | P/P:$1648.00 | P/G:$1648.00 | P/M:$1349.00 | Stock:-20…"
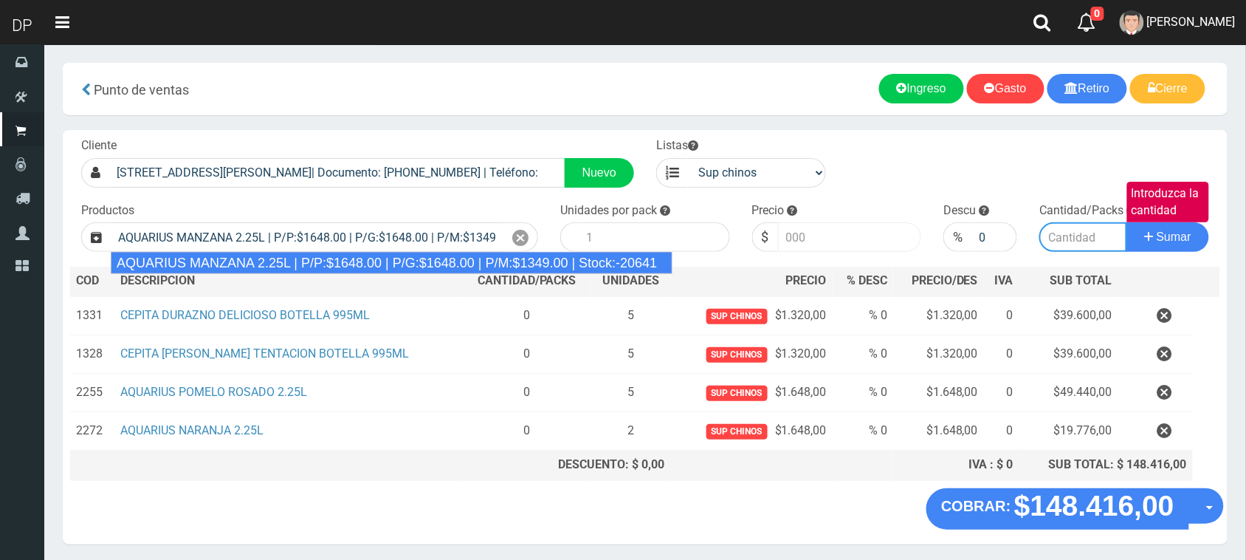
type input "6"
type input "1648.00"
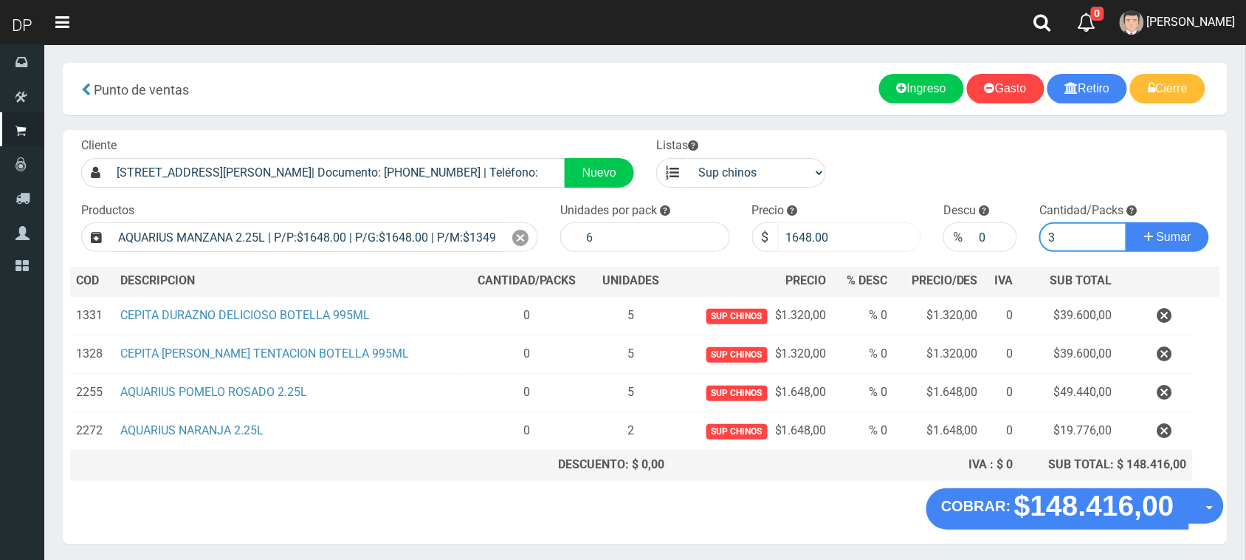
type input "3"
click at [1127, 222] on button "Sumar" at bounding box center [1168, 237] width 83 height 30
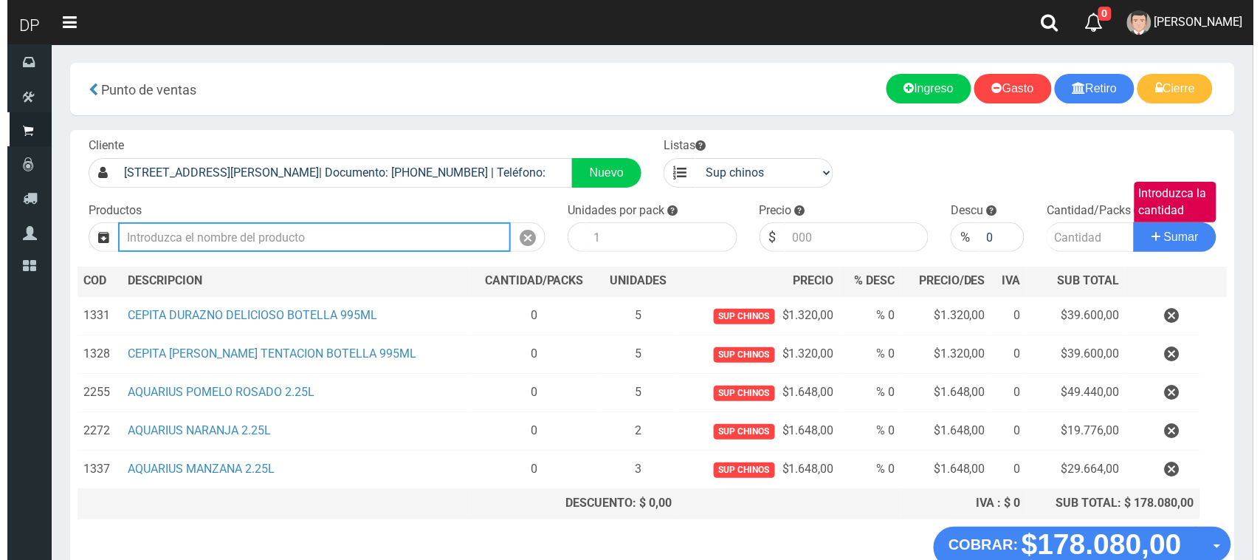
scroll to position [89, 0]
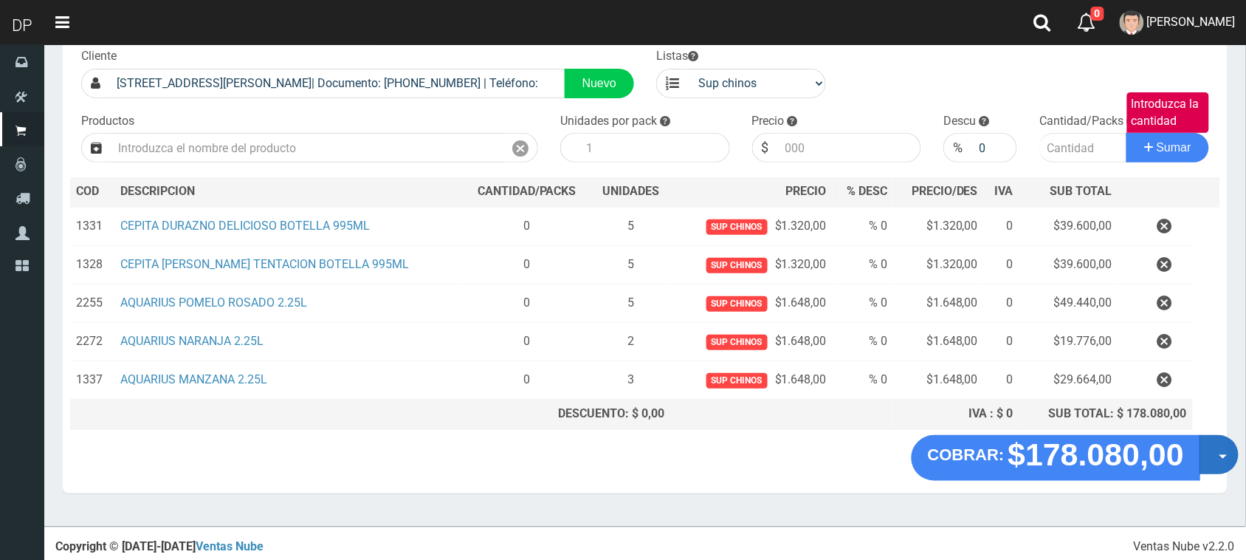
click at [1214, 455] on button "Opciones" at bounding box center [1219, 454] width 39 height 39
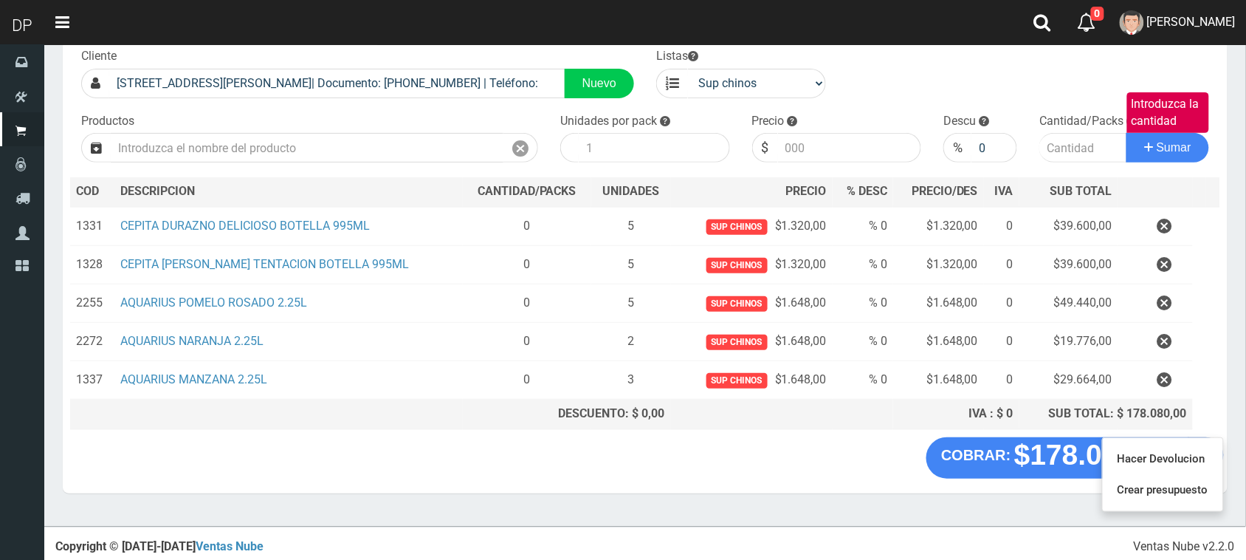
click at [1212, 507] on ul "Hacer Devolucion Crear presupuesto" at bounding box center [1163, 474] width 122 height 75
click at [1211, 501] on section "× Titulo del Msj texto Mas Texto Cancelar Aceptar × Listo!" at bounding box center [645, 240] width 1202 height 571
click at [1213, 456] on button "Opciones" at bounding box center [1206, 454] width 35 height 35
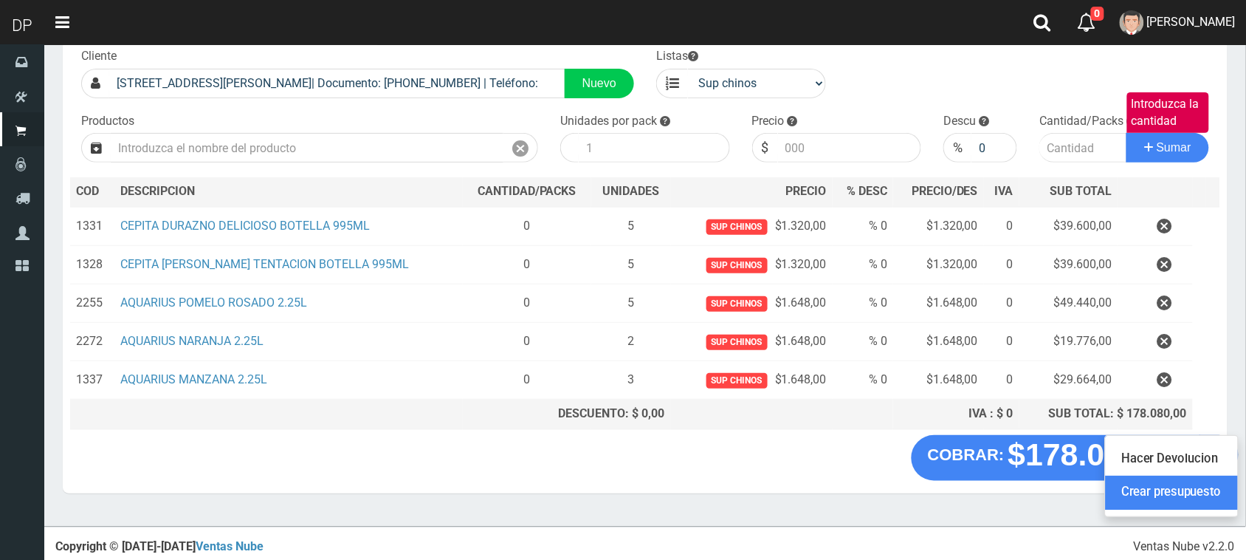
click at [1212, 503] on link "Crear presupuesto" at bounding box center [1172, 493] width 132 height 34
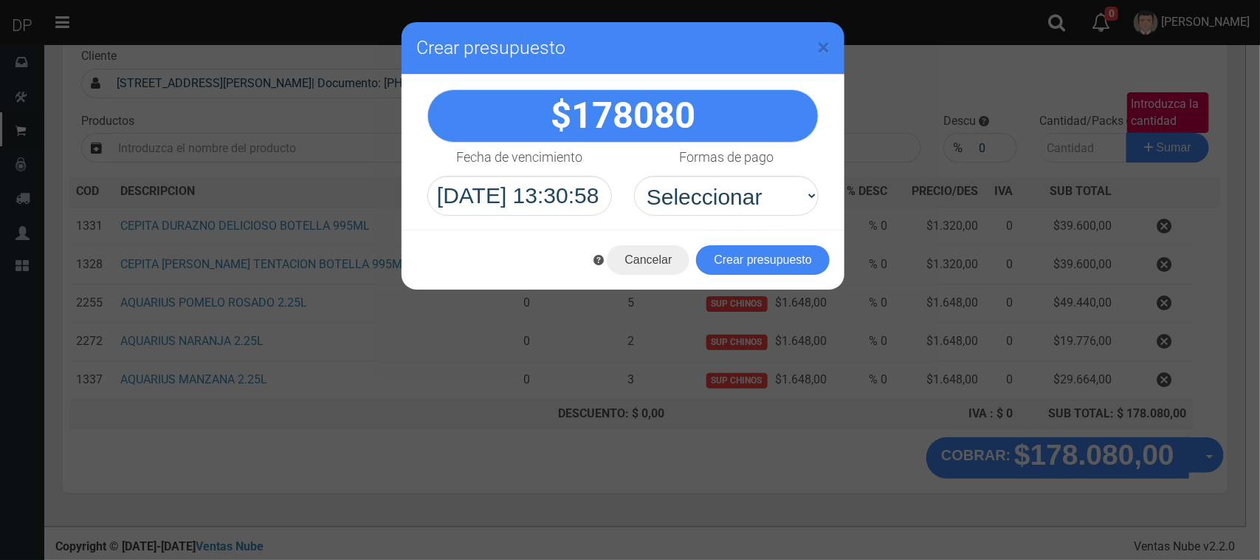
click at [742, 142] on label "Formas de pago" at bounding box center [726, 157] width 94 height 30
click at [0, 0] on select "Seleccionar Efectivo Tarjeta de Crédito Depósito Débito" at bounding box center [0, 0] width 0 height 0
click at [746, 187] on select "Seleccionar Efectivo Tarjeta de Crédito Depósito Débito" at bounding box center [726, 196] width 185 height 40
select select "Efectivo"
click at [634, 176] on select "Seleccionar Efectivo Tarjeta de Crédito Depósito Débito" at bounding box center [726, 196] width 185 height 40
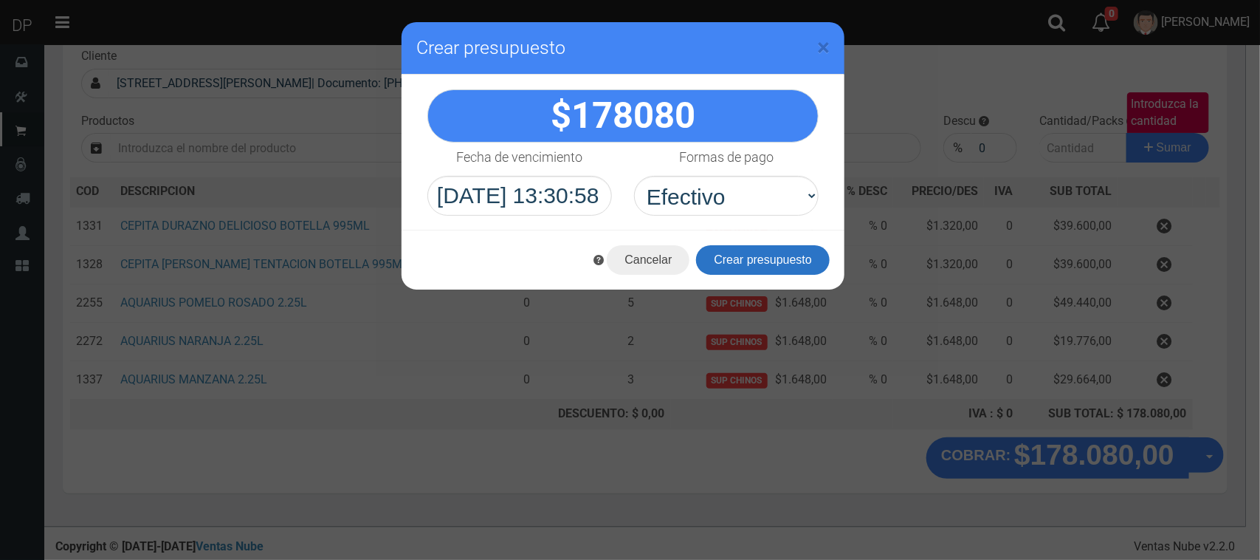
click at [747, 262] on button "Crear presupuesto" at bounding box center [763, 260] width 134 height 30
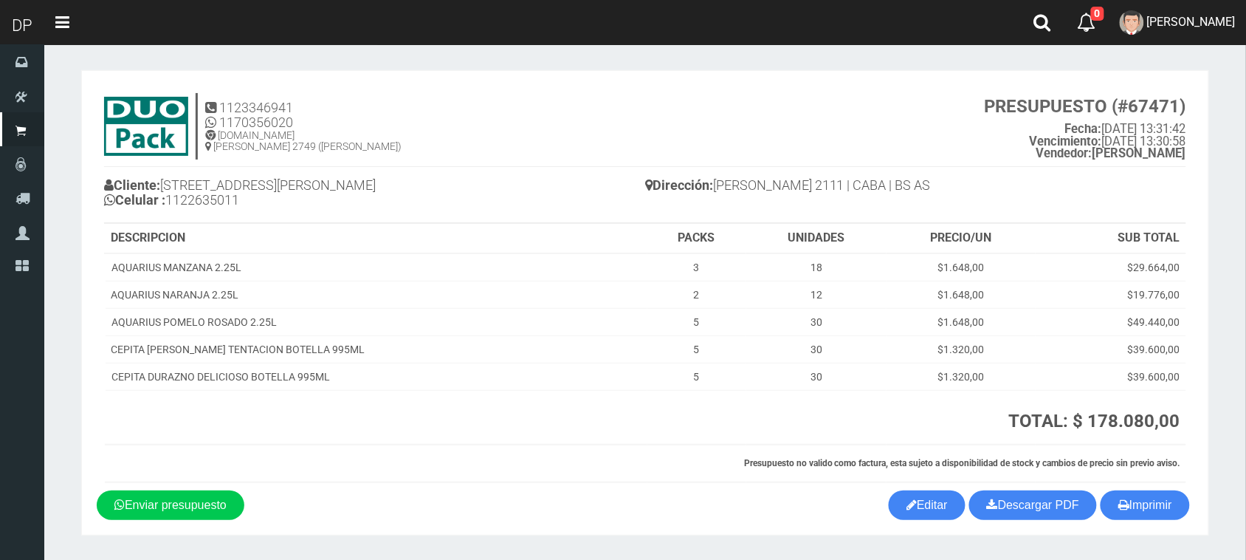
click at [1192, 47] on section "× Titulo del Msj texto Mas Texto Cancelar Aceptar" at bounding box center [645, 302] width 1202 height 517
click at [1189, 33] on link "[PERSON_NAME]" at bounding box center [1178, 22] width 137 height 45
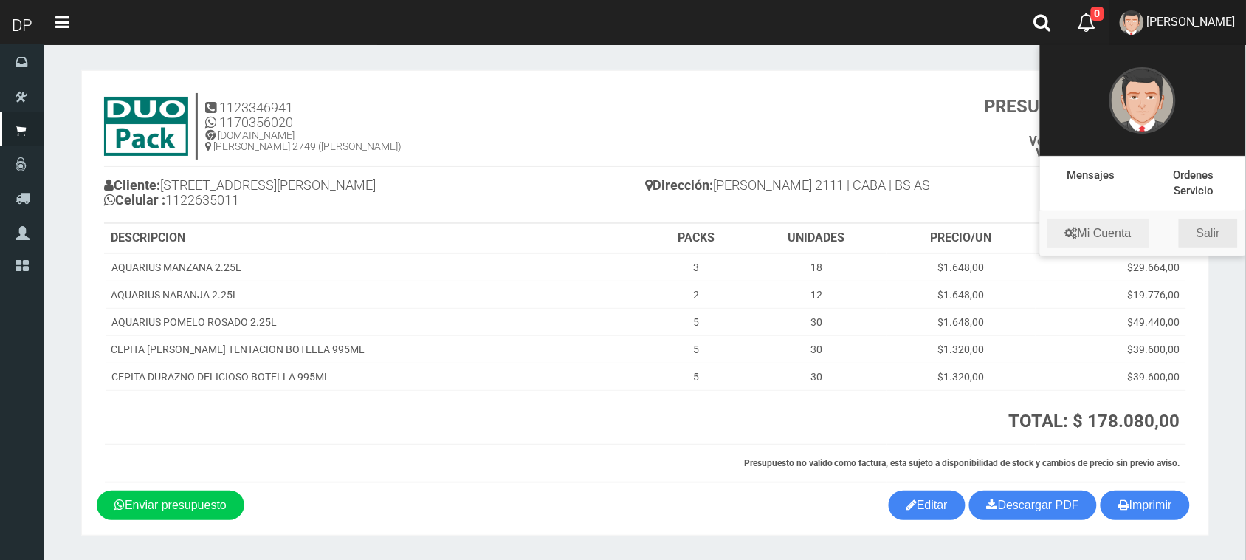
click at [1226, 233] on link "Salir" at bounding box center [1208, 234] width 59 height 30
